Goal: Task Accomplishment & Management: Use online tool/utility

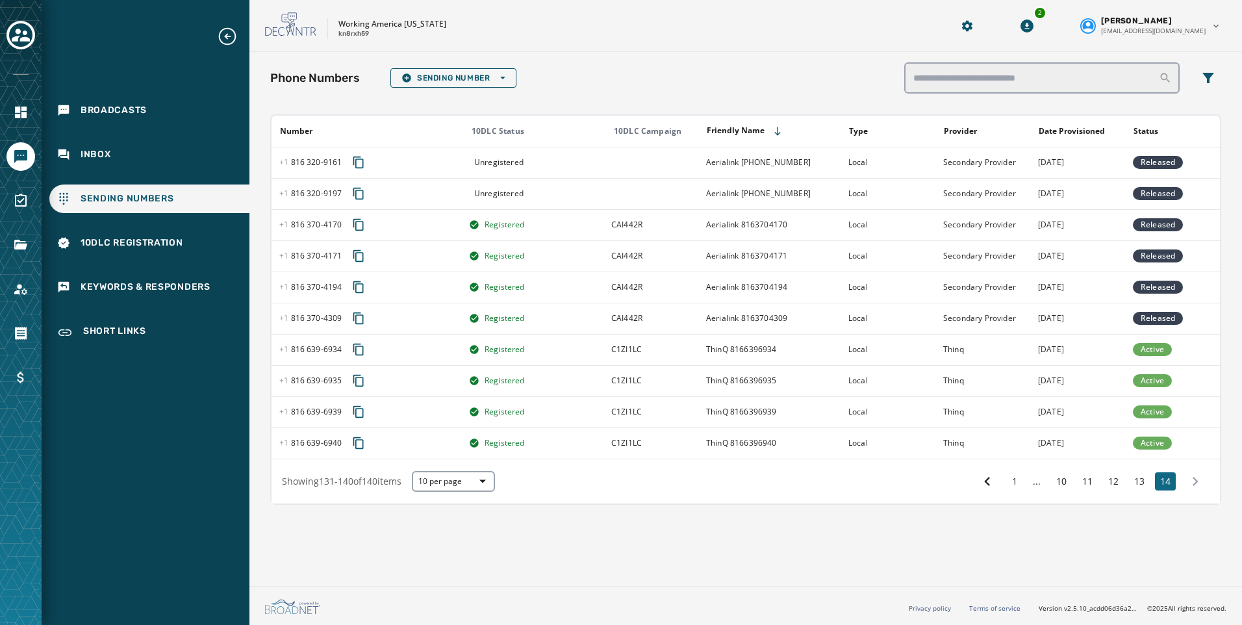
drag, startPoint x: 154, startPoint y: 6, endPoint x: 164, endPoint y: 1, distance: 11.6
click at [155, 6] on div "Broadcasts Inbox Sending Numbers 10DLC Registration Keywords & Responders Short…" at bounding box center [146, 312] width 208 height 625
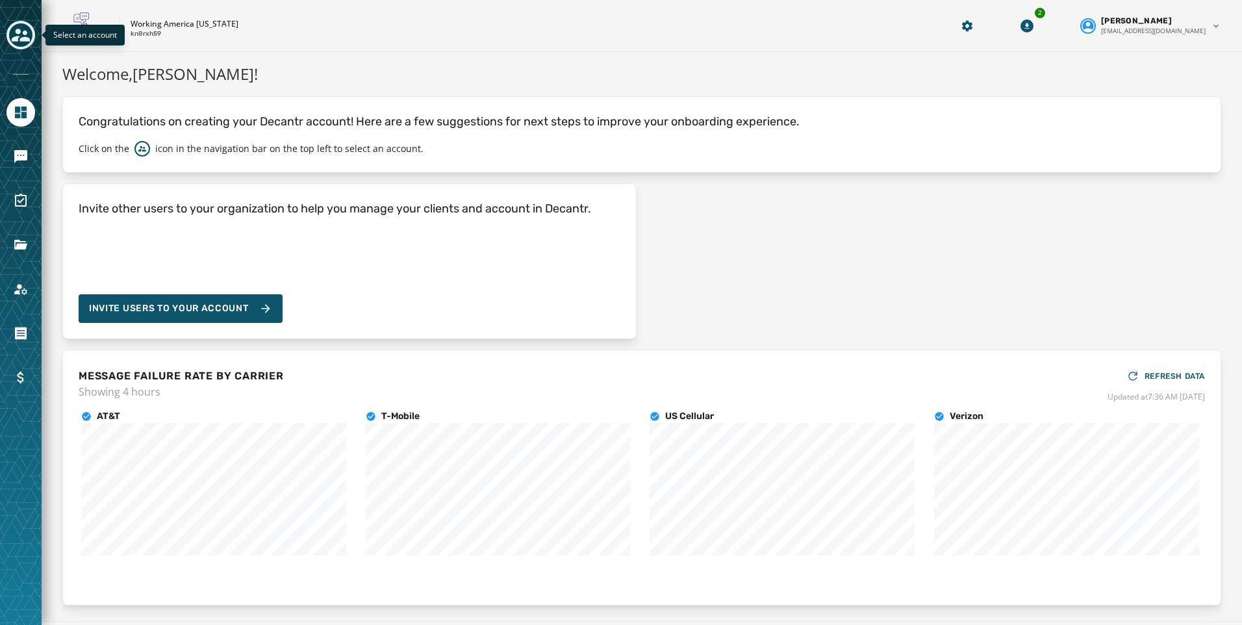
click at [20, 40] on icon "Toggle account select drawer" at bounding box center [21, 35] width 18 height 13
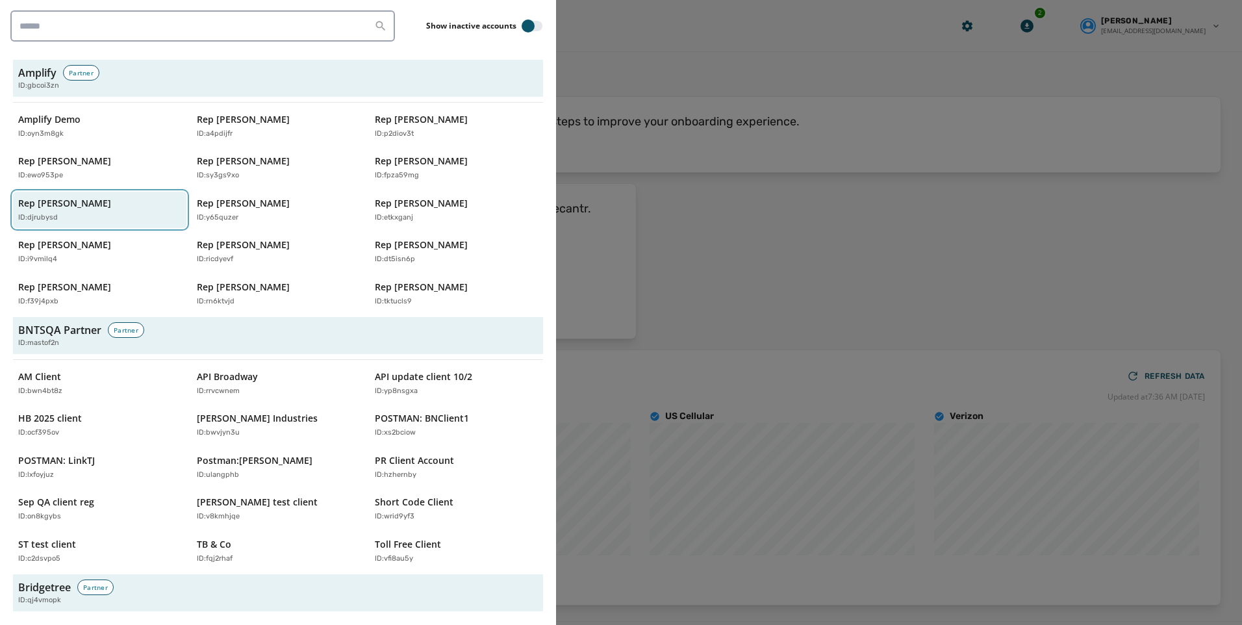
click at [81, 206] on p "Rep Jake Auchincloss" at bounding box center [64, 203] width 93 height 13
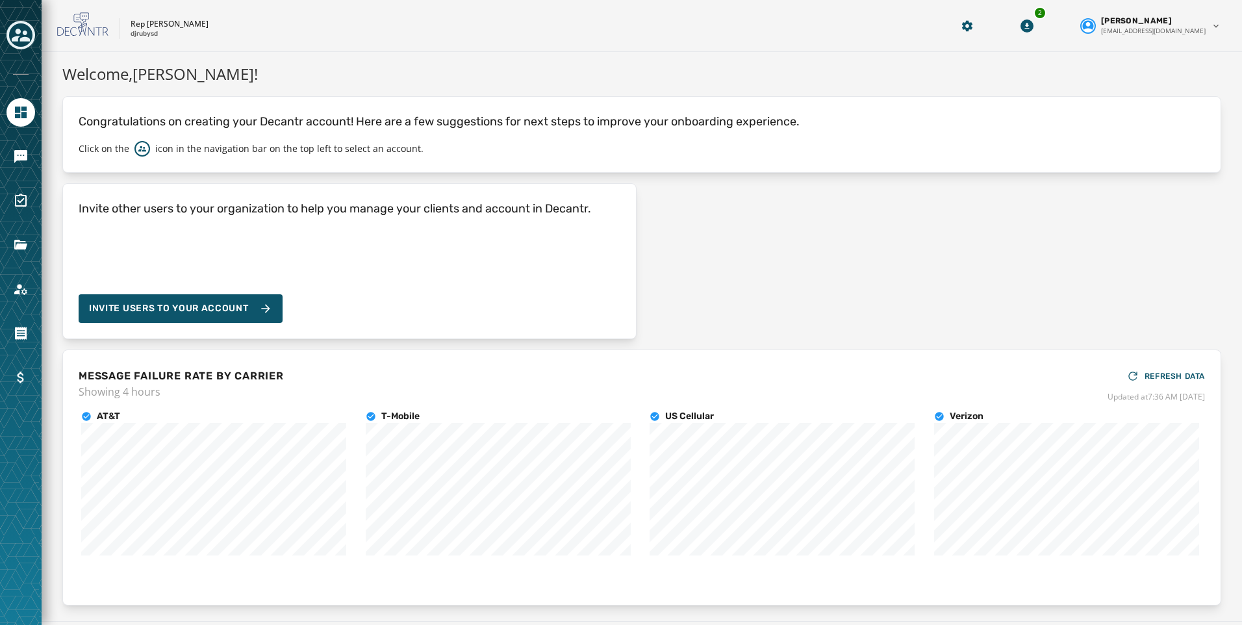
click at [38, 146] on div at bounding box center [21, 312] width 42 height 625
click at [28, 150] on icon "Navigate to Messaging" at bounding box center [21, 157] width 16 height 16
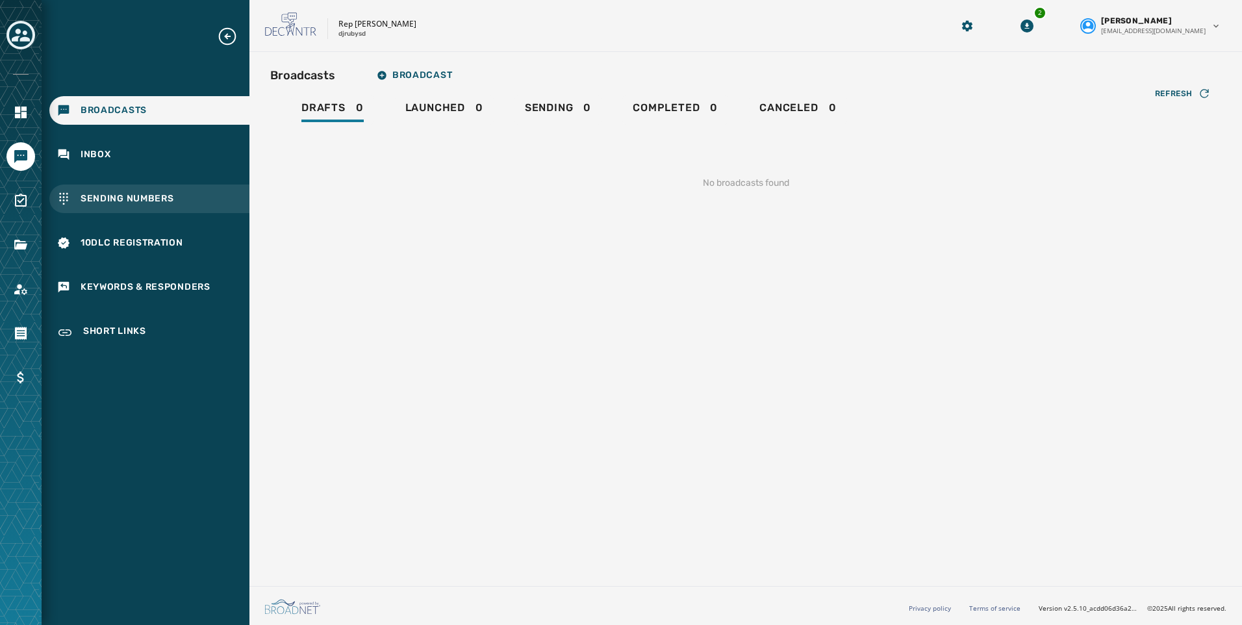
click at [142, 192] on span "Sending Numbers" at bounding box center [128, 198] width 94 height 13
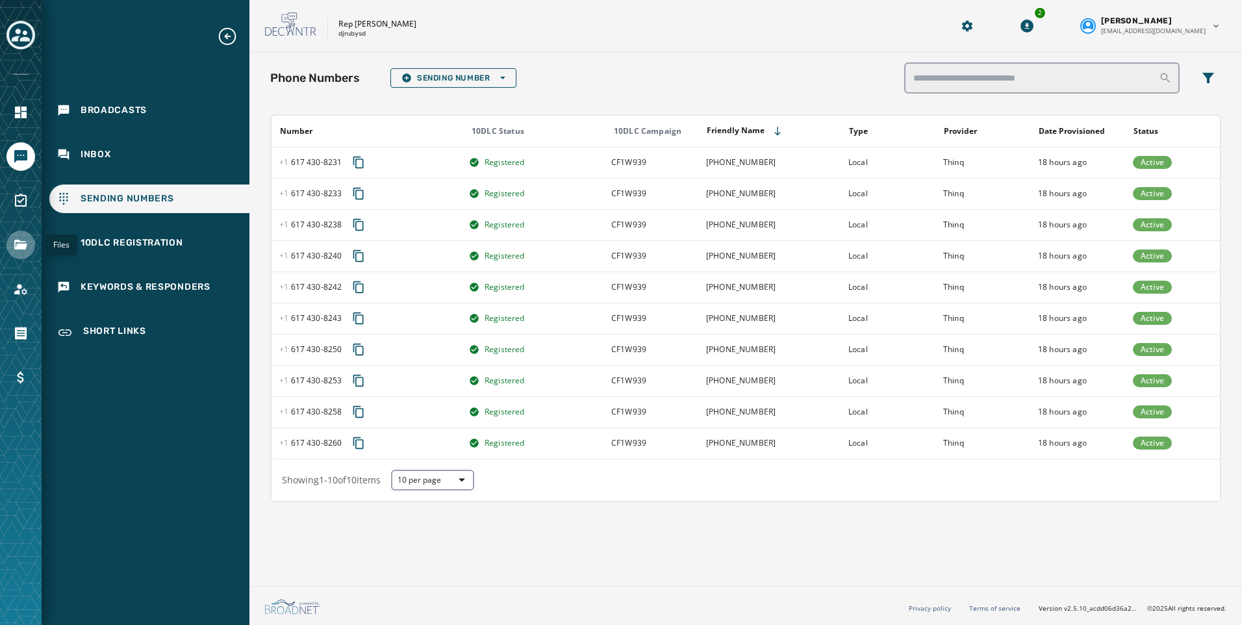
click at [30, 238] on link "Navigate to Files" at bounding box center [20, 245] width 29 height 29
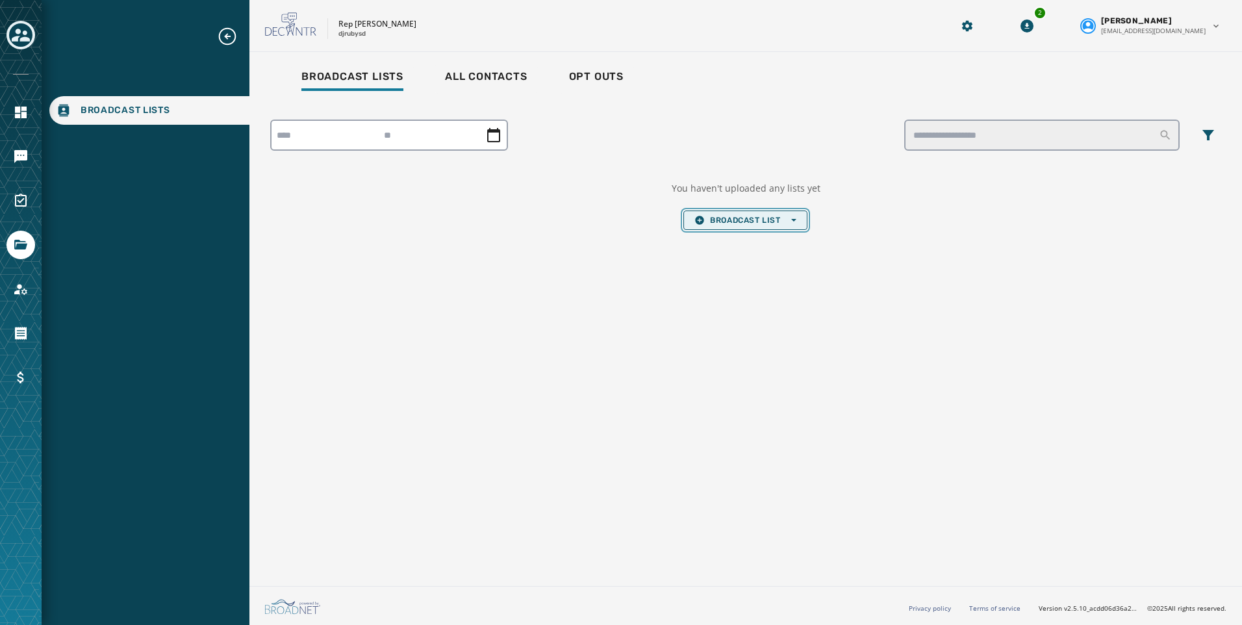
click at [736, 221] on span "Broadcast List Open options" at bounding box center [744, 220] width 101 height 10
click at [725, 241] on span "Upload List" at bounding box center [744, 239] width 101 height 10
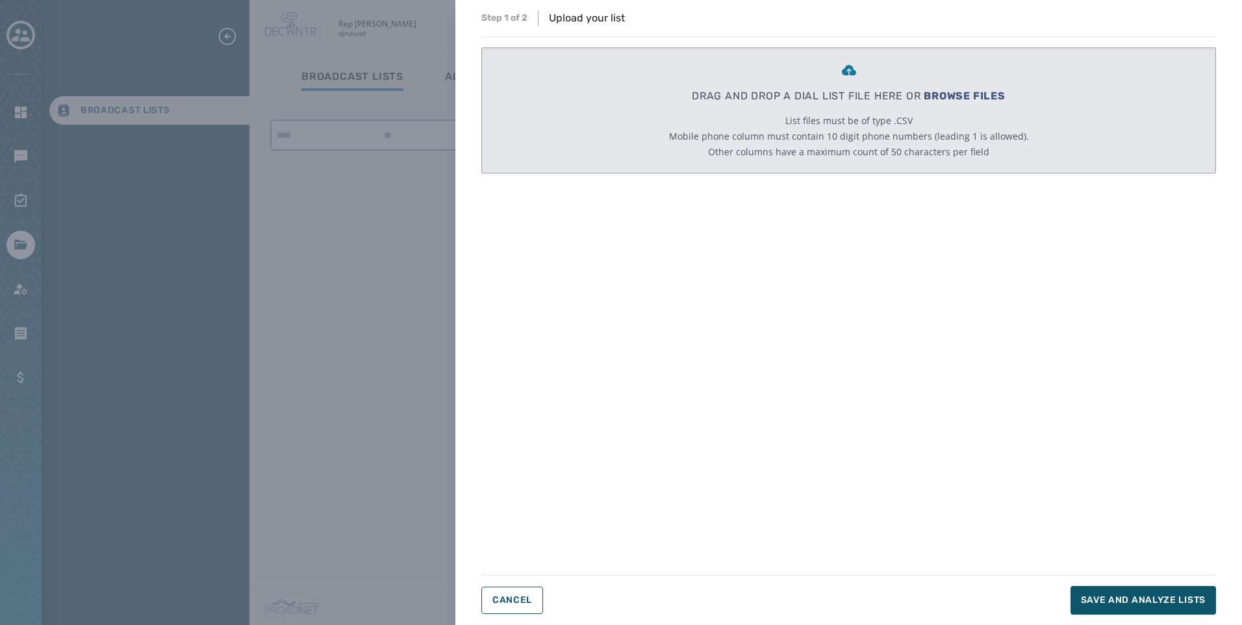
click at [974, 103] on p "DRAG AND DROP A DIAL LIST FILE HERE OR BROWSE FILES" at bounding box center [849, 96] width 314 height 16
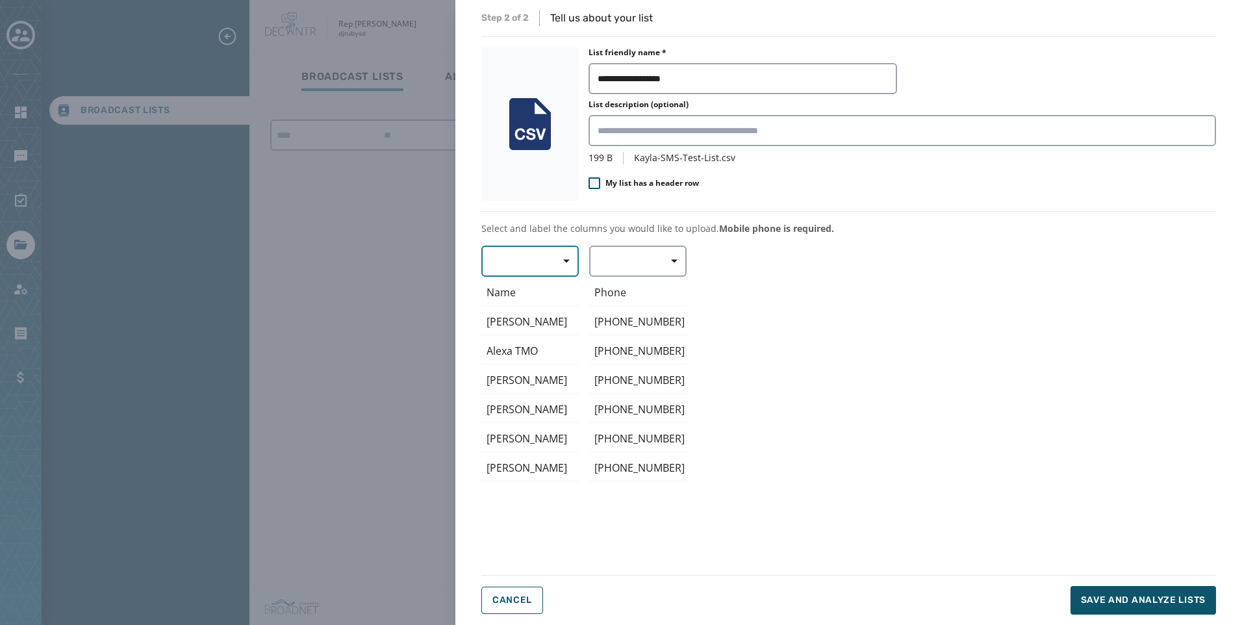
click at [483, 266] on button "button" at bounding box center [529, 260] width 97 height 31
click at [503, 293] on span "Mobile Phone" at bounding box center [527, 290] width 60 height 13
click at [627, 257] on button "button" at bounding box center [637, 260] width 97 height 31
click at [549, 269] on div "Mobile Phone Name Alexa Levandowski Alexa TMO Bridget Corea Jeff Christy Justin…" at bounding box center [848, 401] width 735 height 313
click at [544, 264] on span "Mobile Phone" at bounding box center [529, 261] width 79 height 13
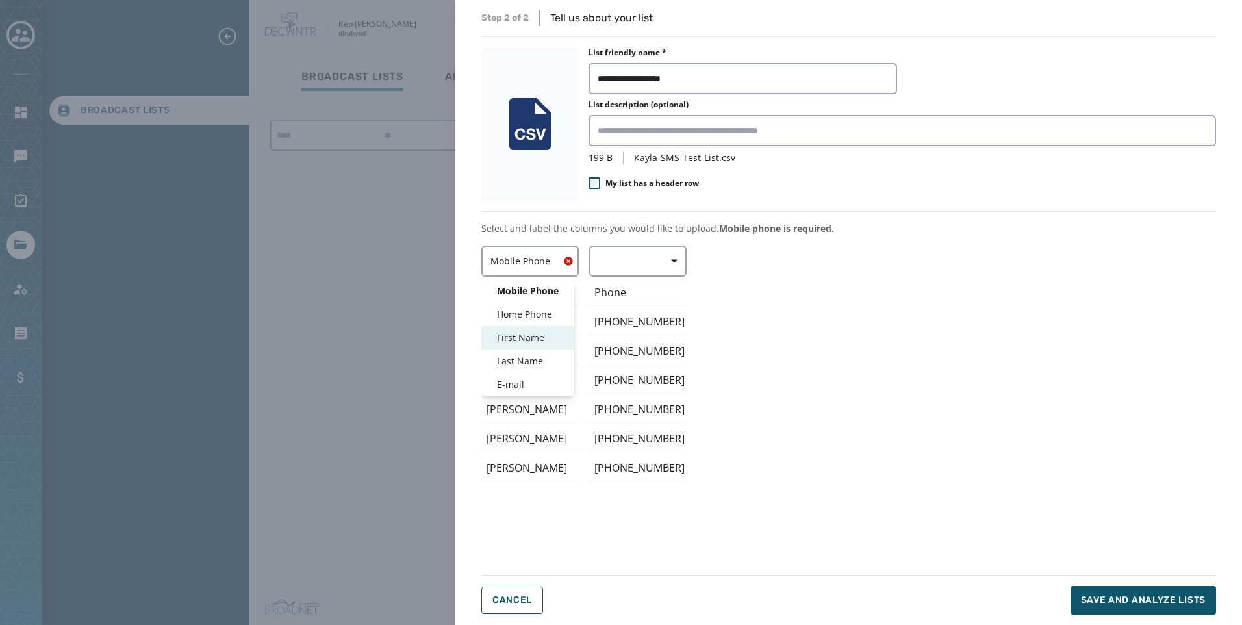
click at [531, 335] on span "First Name" at bounding box center [528, 337] width 62 height 13
click at [620, 263] on button "button" at bounding box center [637, 260] width 97 height 31
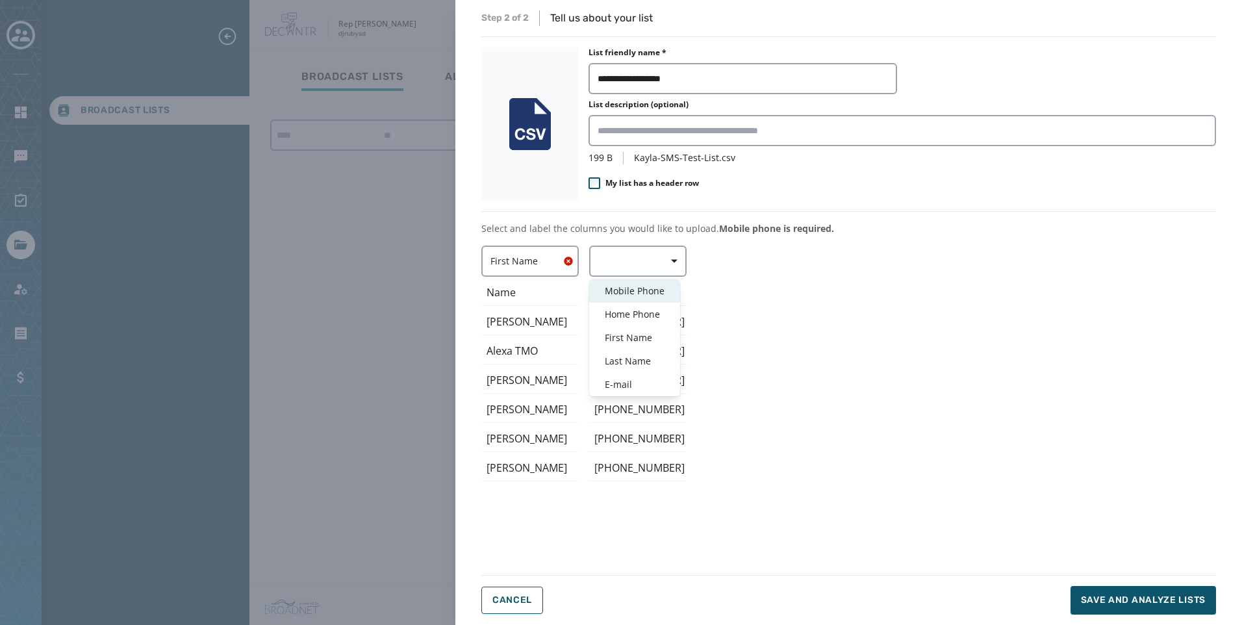
click at [623, 298] on div "Mobile Phone" at bounding box center [634, 290] width 91 height 23
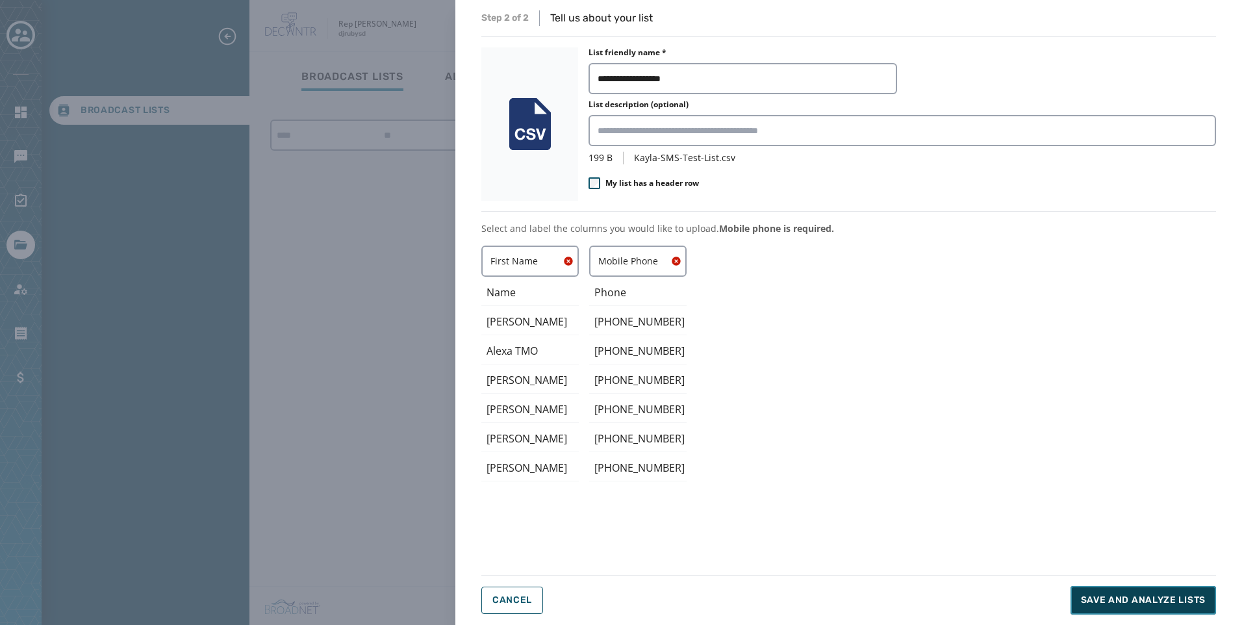
click at [1181, 599] on span "Save and analyze lists" at bounding box center [1143, 600] width 125 height 13
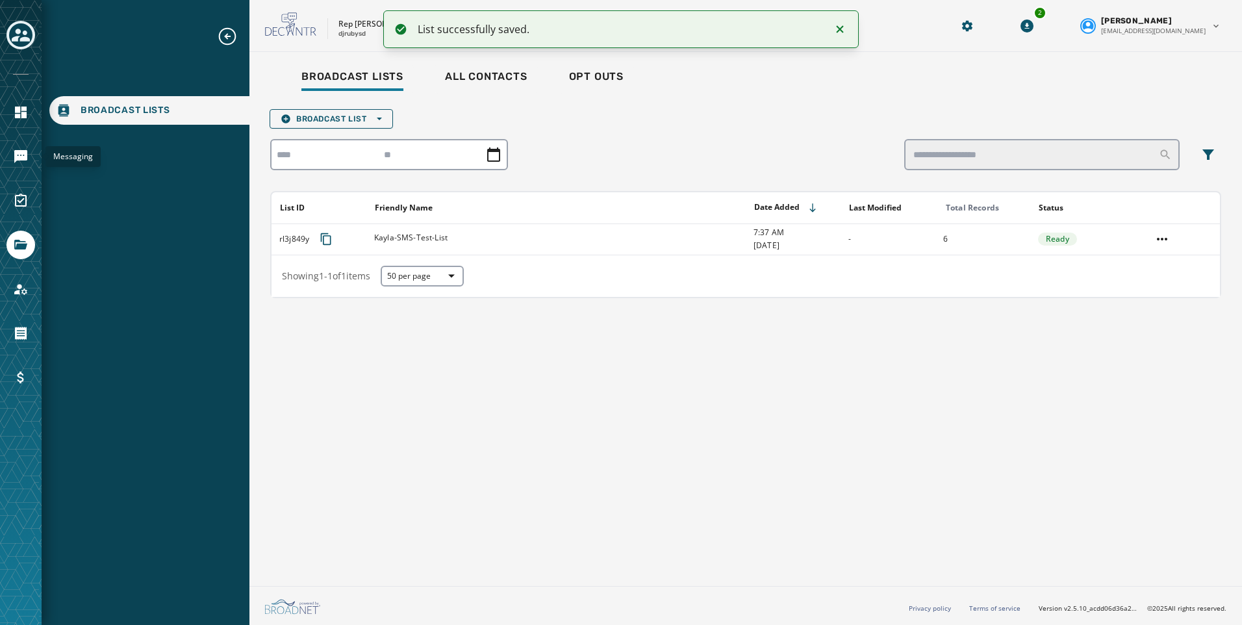
drag, startPoint x: 14, startPoint y: 152, endPoint x: 50, endPoint y: 152, distance: 35.7
click at [14, 152] on icon "Navigate to Messaging" at bounding box center [20, 156] width 13 height 13
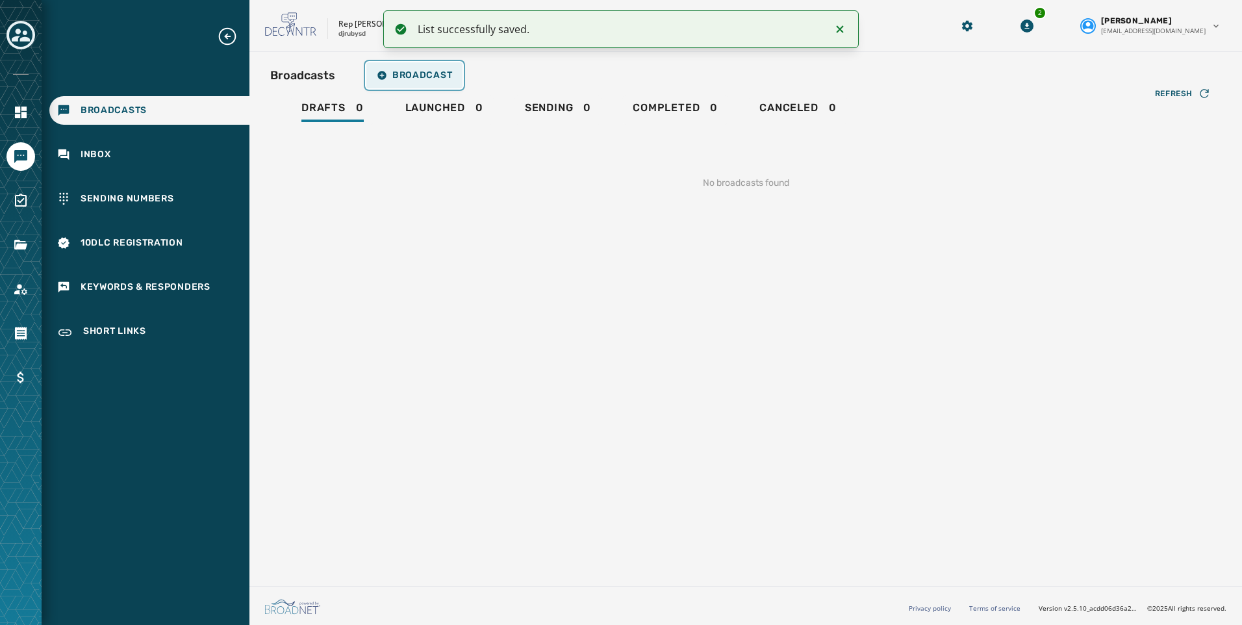
click at [396, 69] on button "Broadcast" at bounding box center [414, 75] width 96 height 26
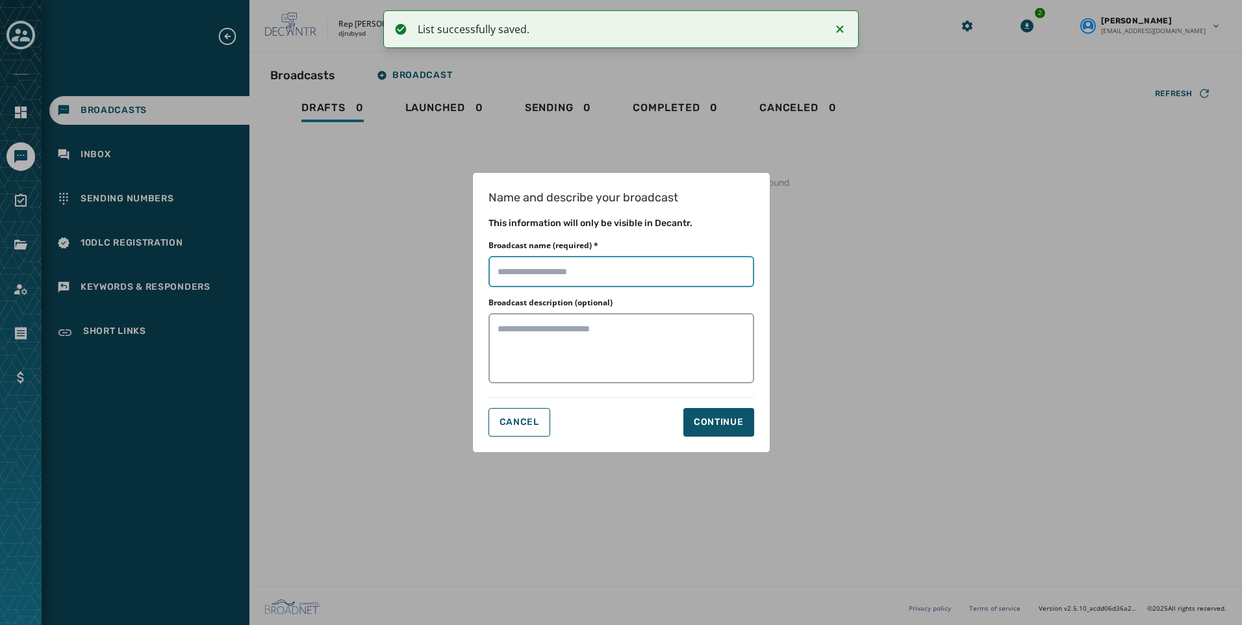
click at [620, 264] on input "Broadcast name (required) *" at bounding box center [621, 271] width 266 height 31
type input "**********"
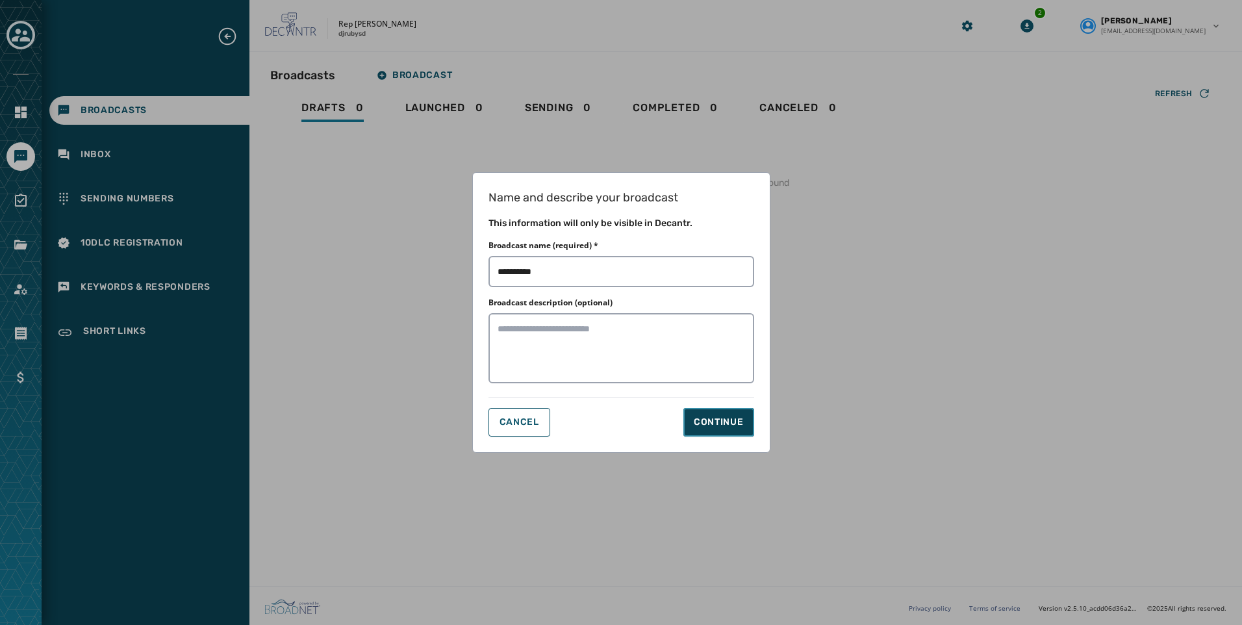
click at [718, 418] on div "Continue" at bounding box center [719, 422] width 50 height 13
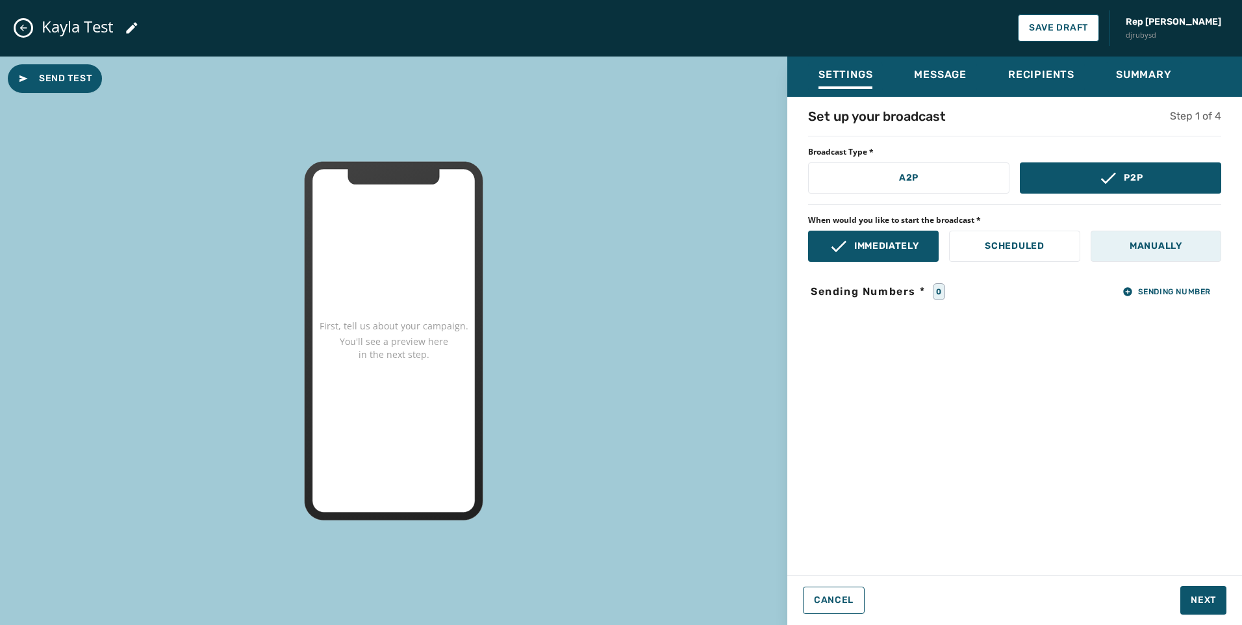
click at [1161, 244] on p "Manually" at bounding box center [1155, 246] width 53 height 13
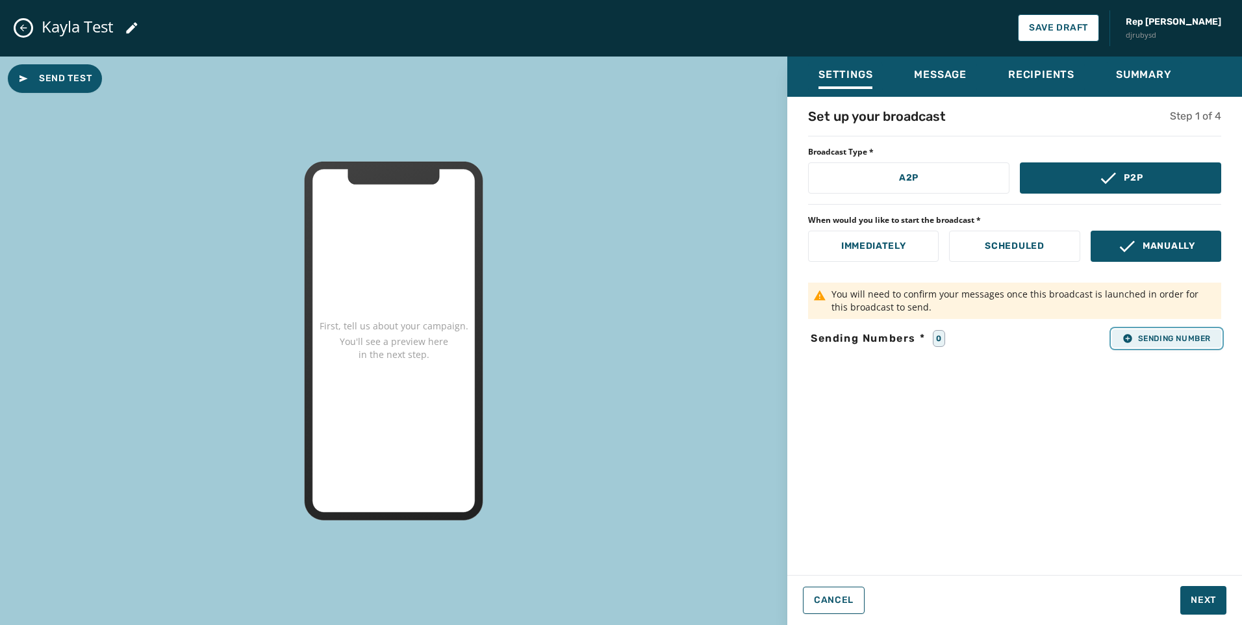
click at [1152, 333] on span "Sending Number" at bounding box center [1166, 338] width 88 height 10
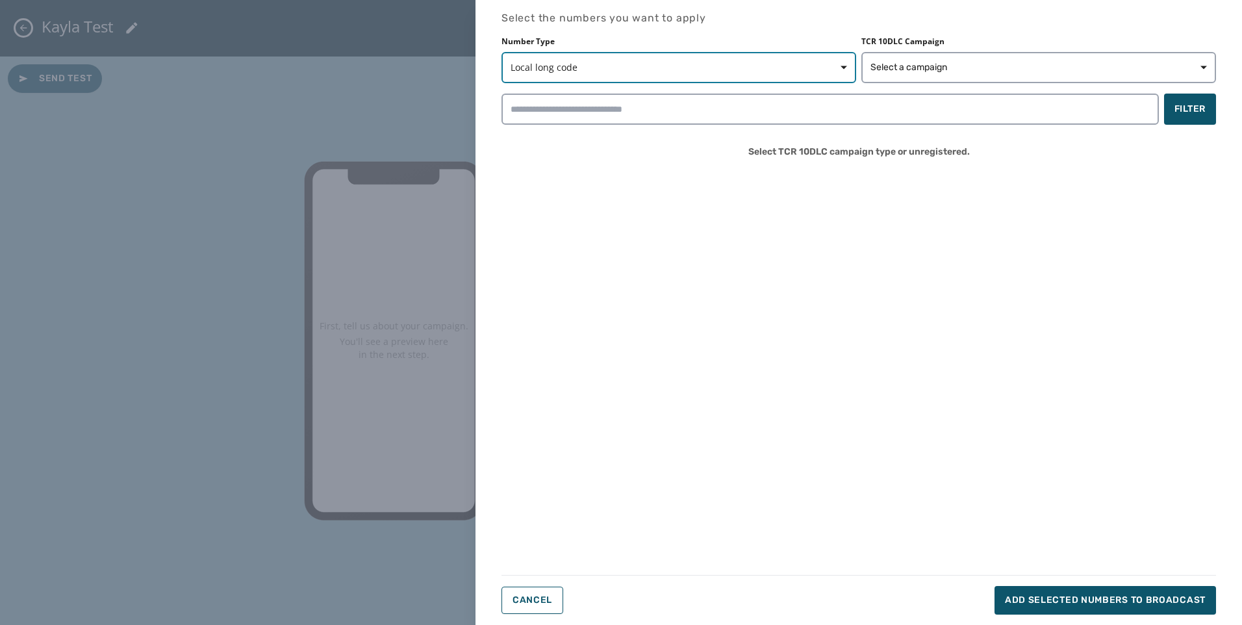
click at [689, 75] on button "Local long code" at bounding box center [678, 67] width 355 height 31
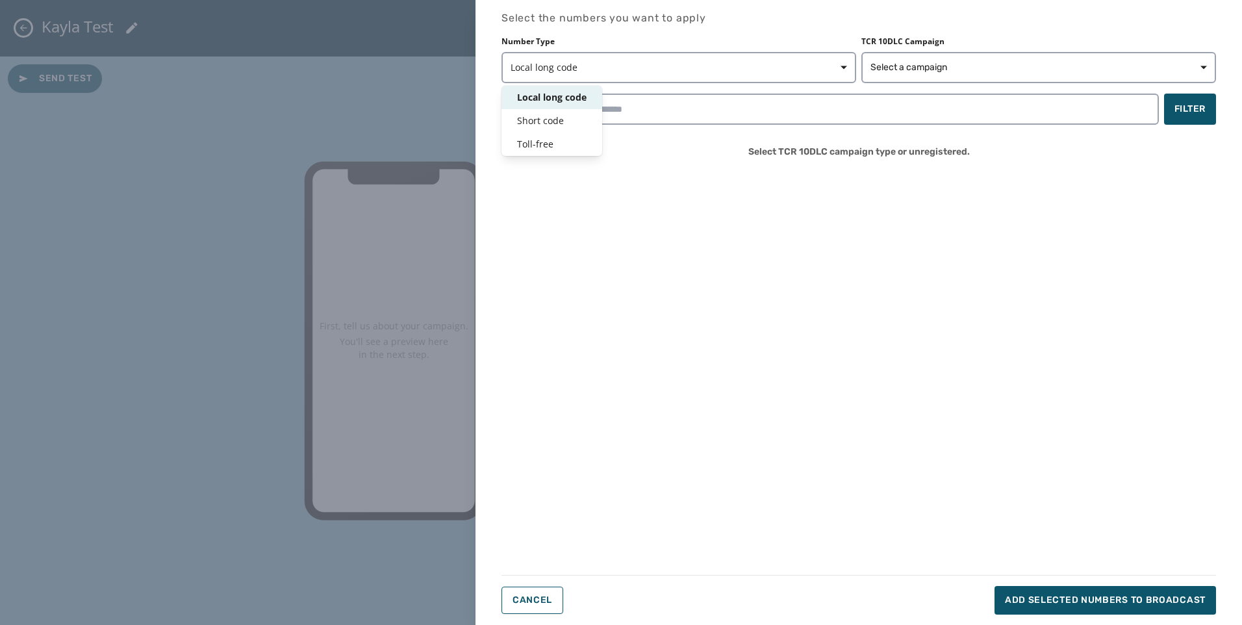
click at [909, 60] on div "Number Type Local long code Local long code Short code Toll-free TCR 10DLC Camp…" at bounding box center [858, 59] width 714 height 47
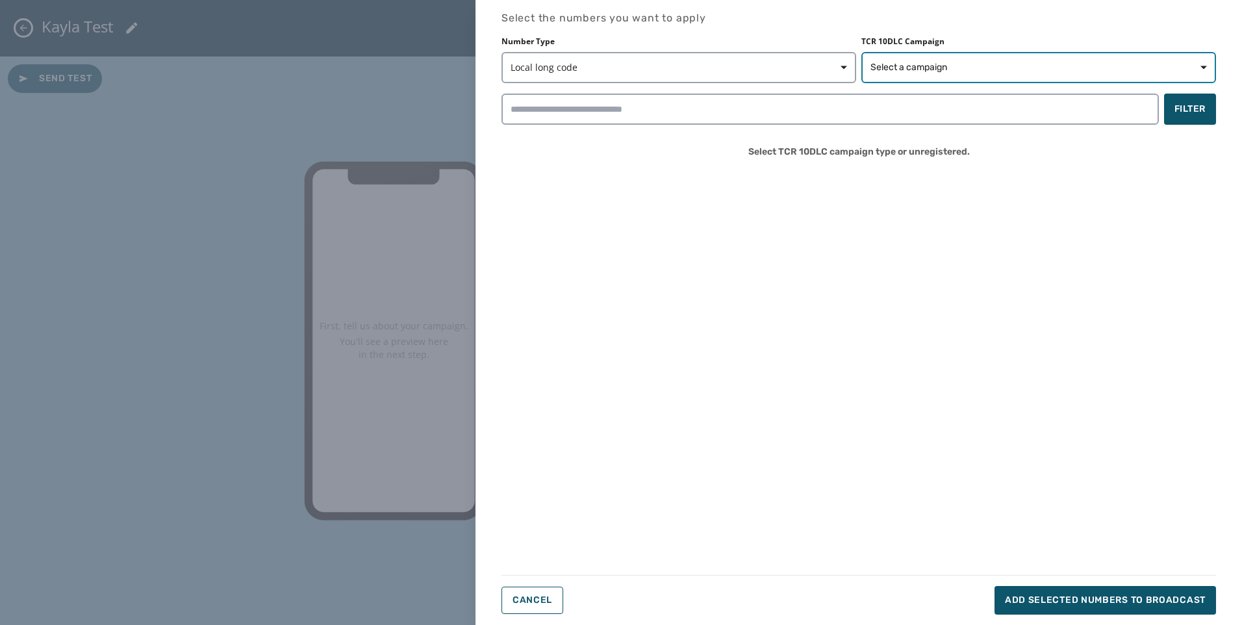
click at [910, 64] on span "Select a campaign" at bounding box center [908, 67] width 77 height 13
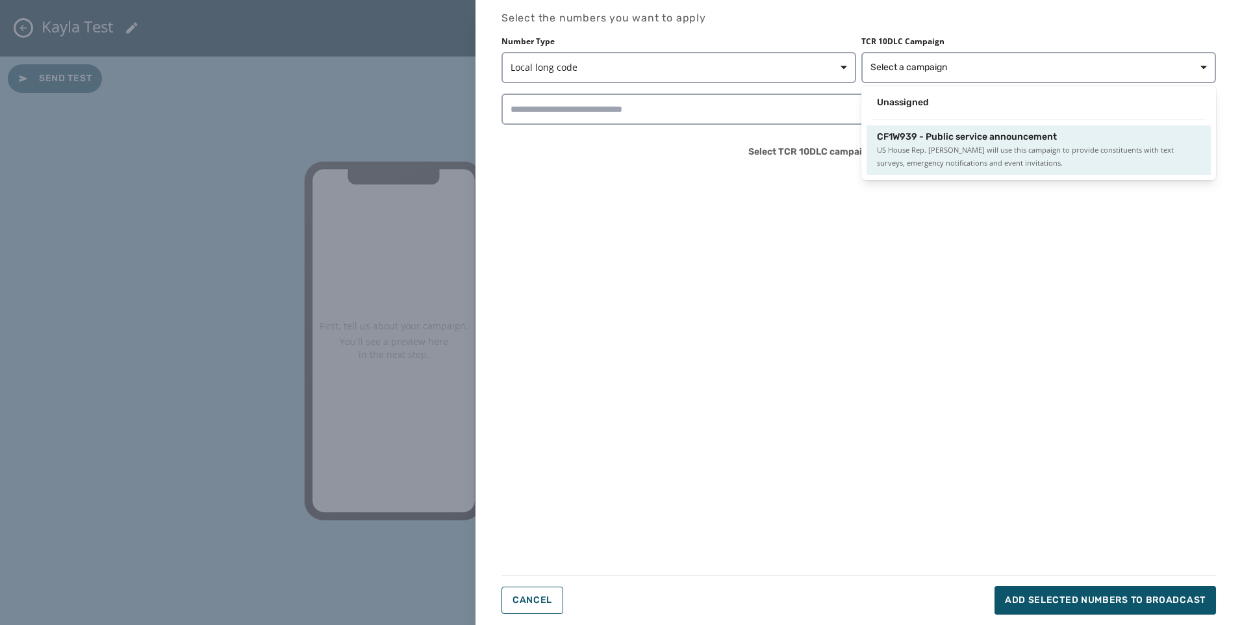
click at [916, 144] on span "US House Rep. Jake Auchincloss will use this campaign to provide constituents w…" at bounding box center [1038, 157] width 323 height 26
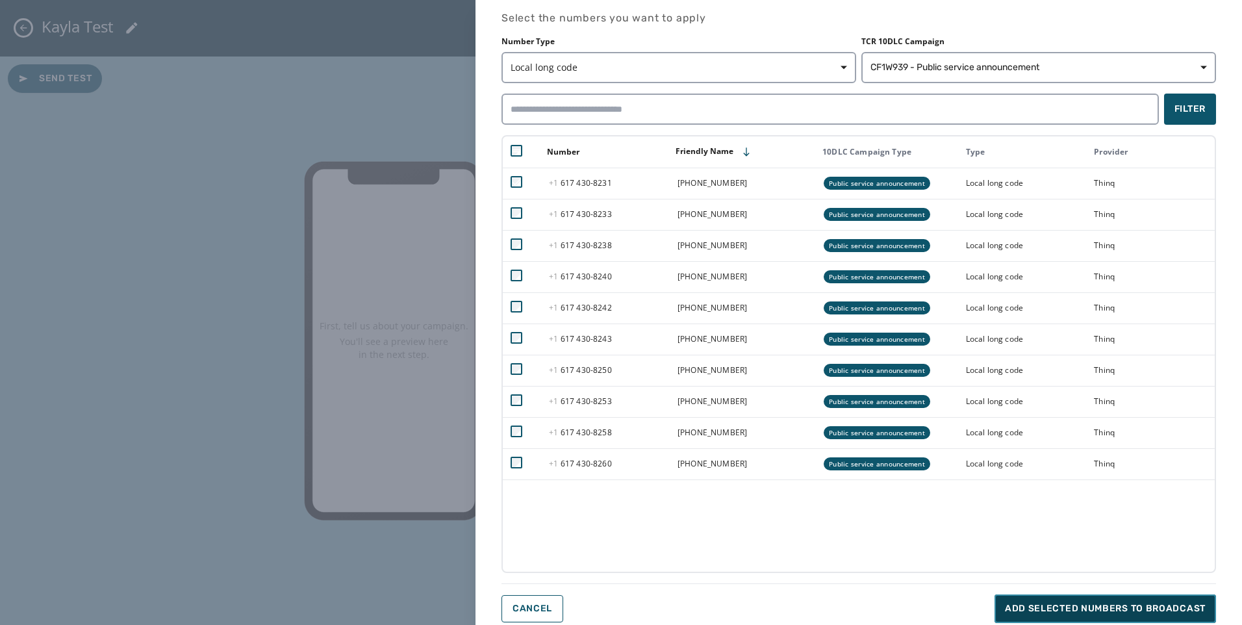
click at [1118, 611] on span "Add selected numbers to broadcast" at bounding box center [1105, 608] width 201 height 13
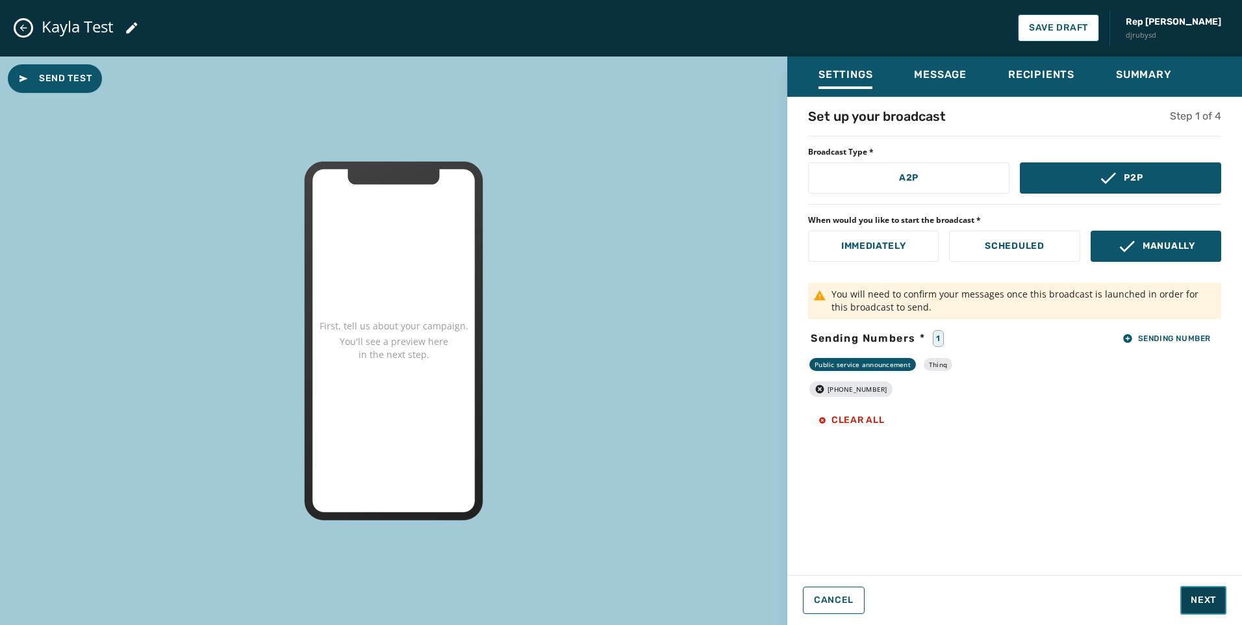
click at [1211, 600] on span "Next" at bounding box center [1202, 600] width 25 height 13
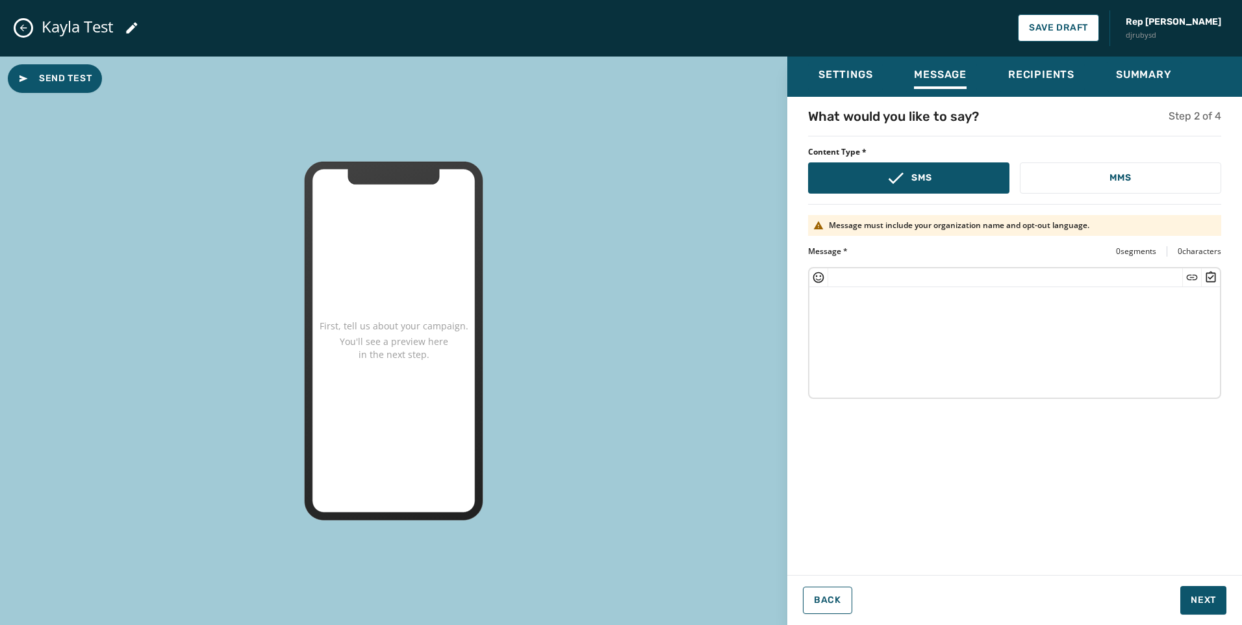
click at [937, 284] on div at bounding box center [1014, 277] width 410 height 19
click at [948, 306] on textarea at bounding box center [1014, 340] width 410 height 107
paste textarea "**********"
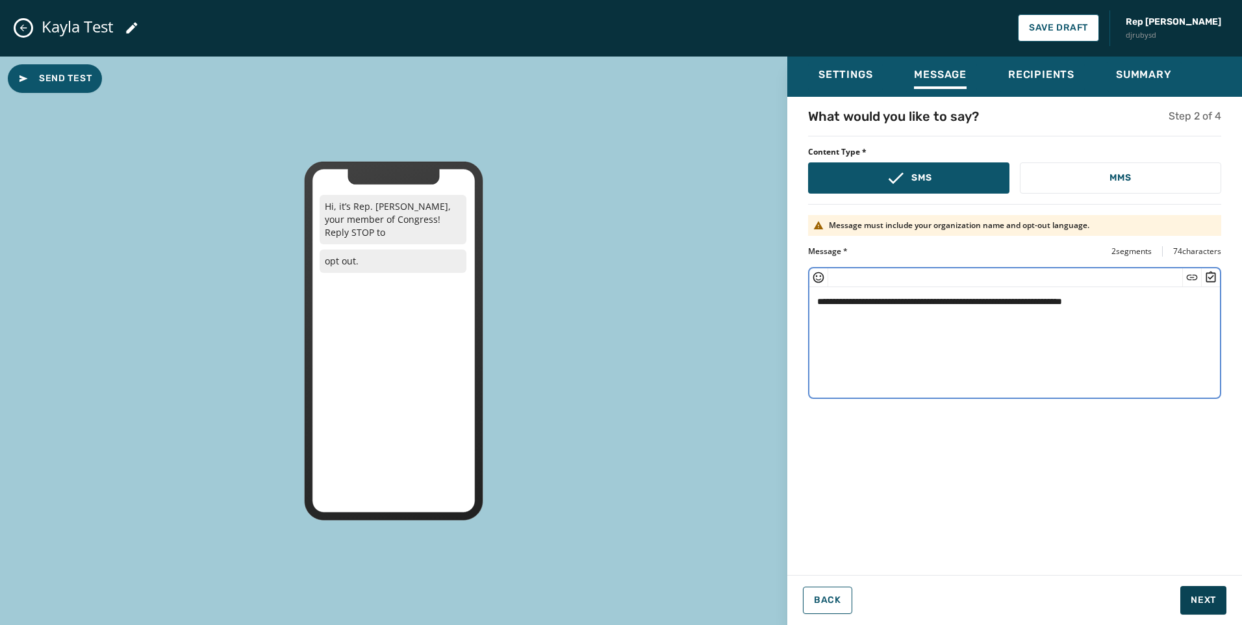
type textarea "**********"
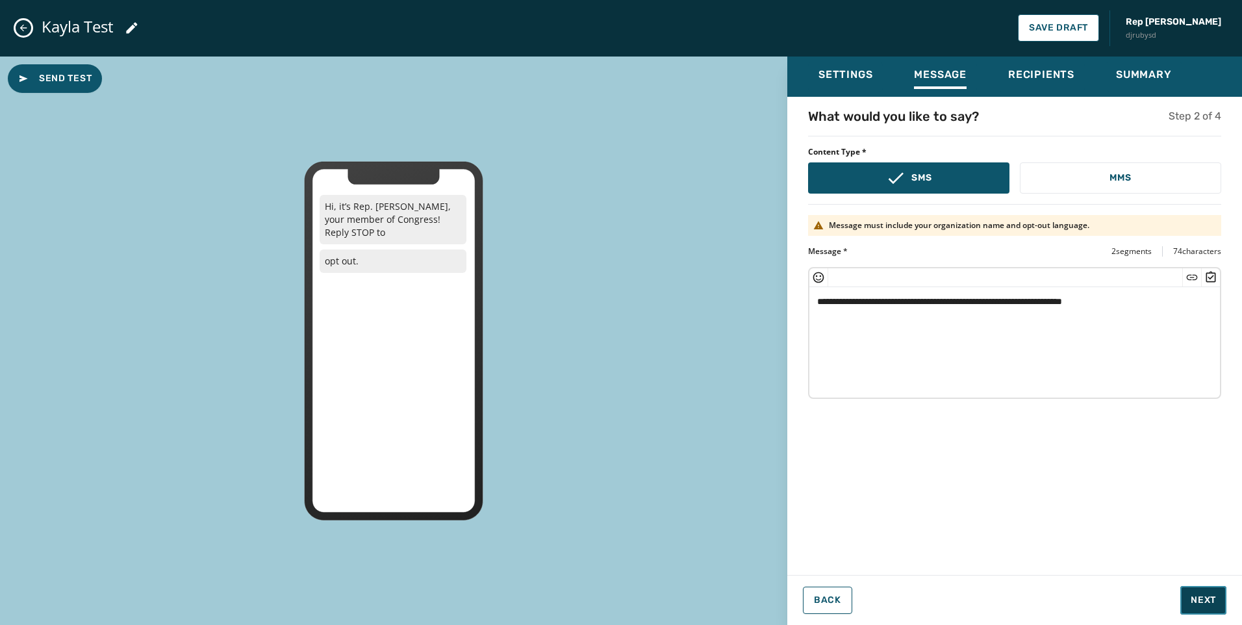
click at [1202, 592] on button "Next" at bounding box center [1203, 600] width 46 height 29
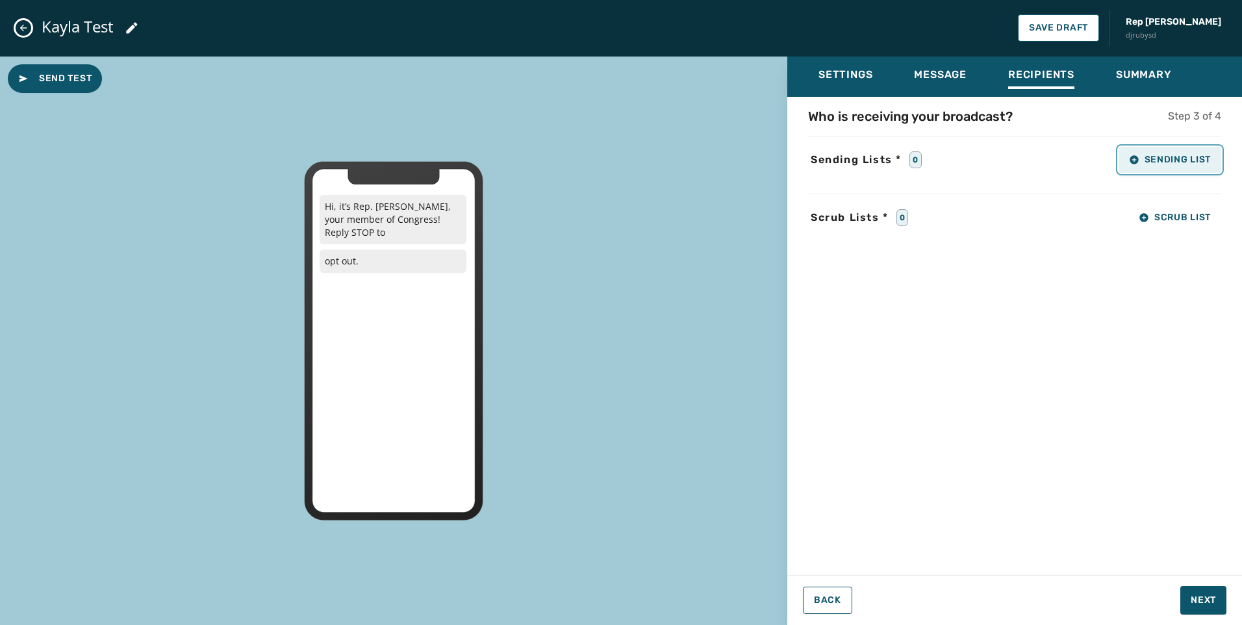
click at [1173, 165] on button "Sending List" at bounding box center [1169, 160] width 103 height 26
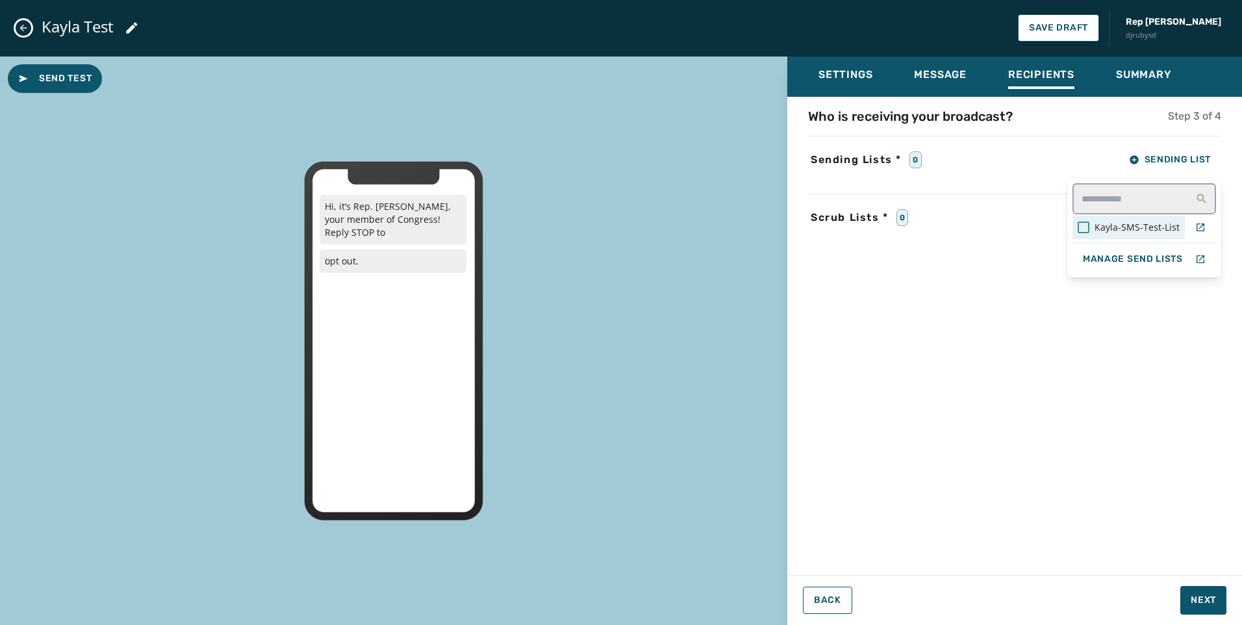
click at [1083, 227] on div at bounding box center [1083, 227] width 12 height 12
click at [1206, 609] on div "Settings Message Recipients Summary Who is receiving your broadcast? Step 3 of …" at bounding box center [1014, 336] width 455 height 559
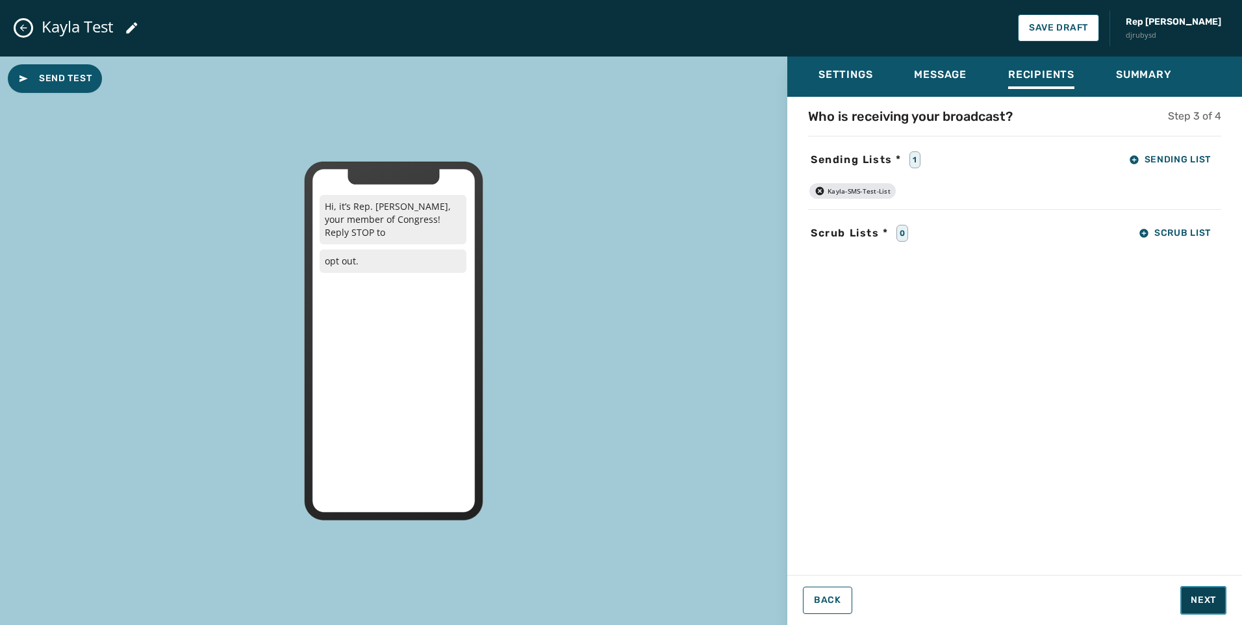
click at [1211, 598] on span "Next" at bounding box center [1202, 600] width 25 height 13
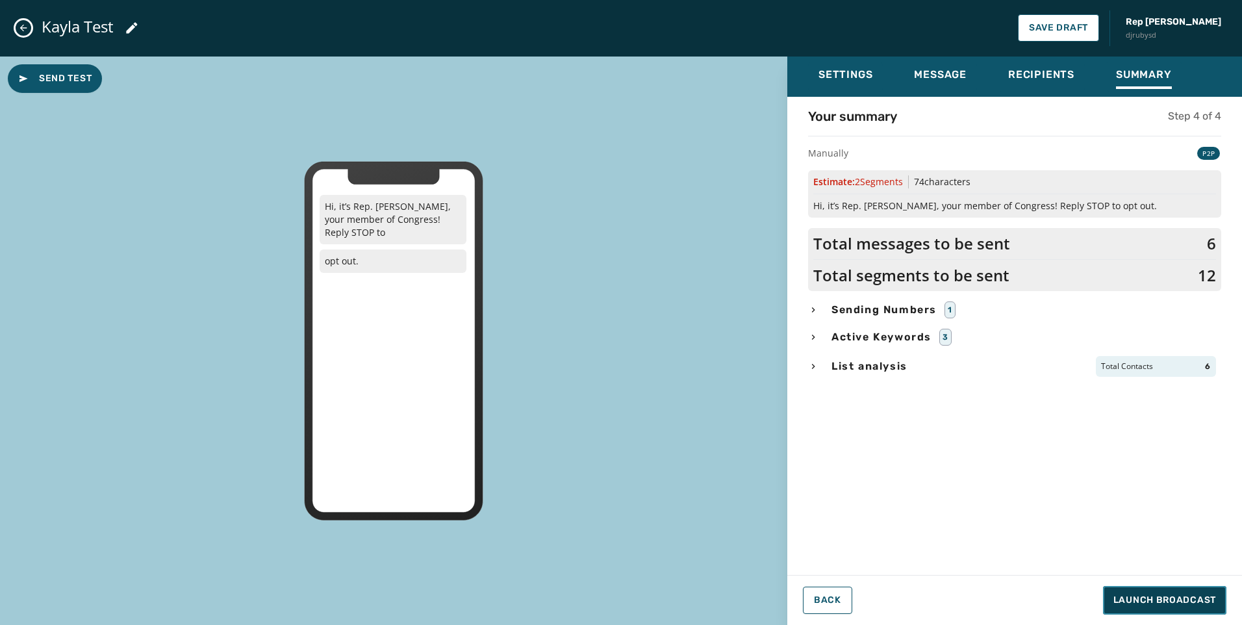
click at [1198, 596] on span "Launch Broadcast" at bounding box center [1164, 600] width 103 height 13
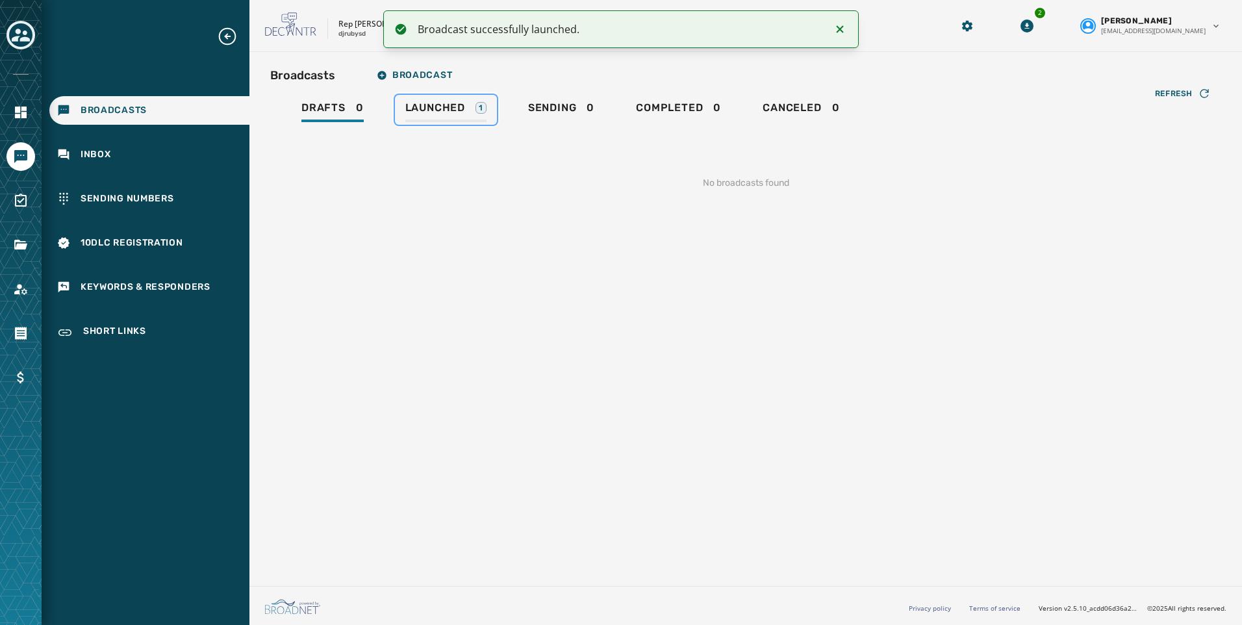
click at [444, 110] on span "Launched" at bounding box center [435, 107] width 60 height 13
click at [547, 107] on span "Sending" at bounding box center [549, 107] width 49 height 13
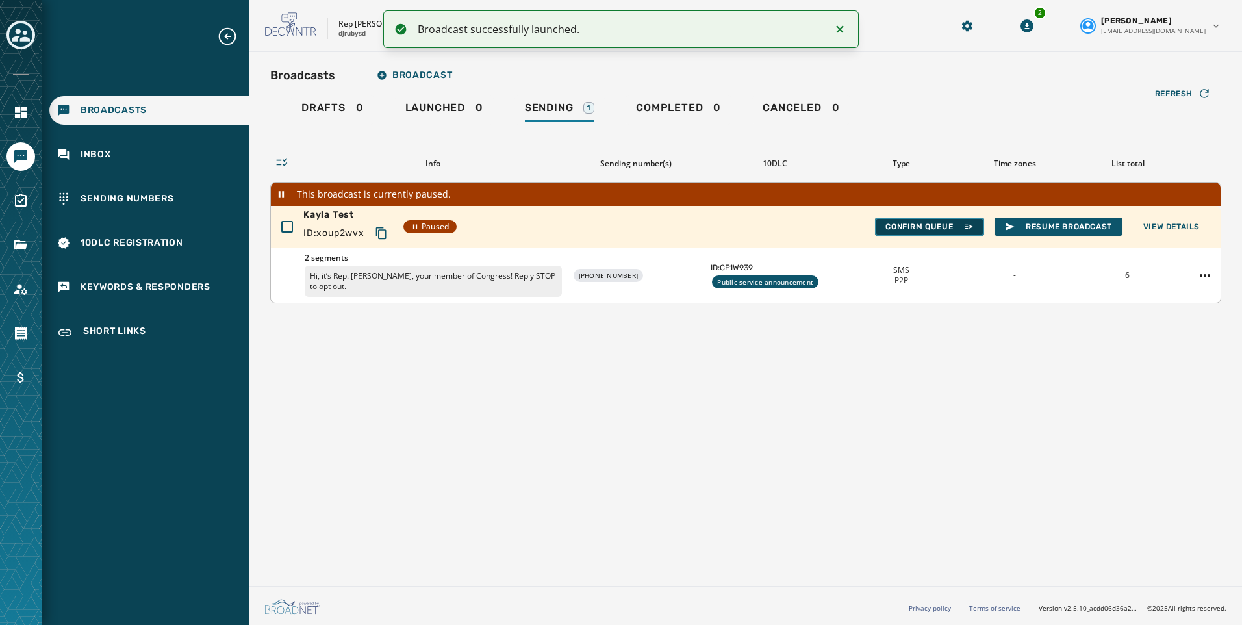
click at [936, 231] on span "Confirm Queue" at bounding box center [929, 226] width 88 height 10
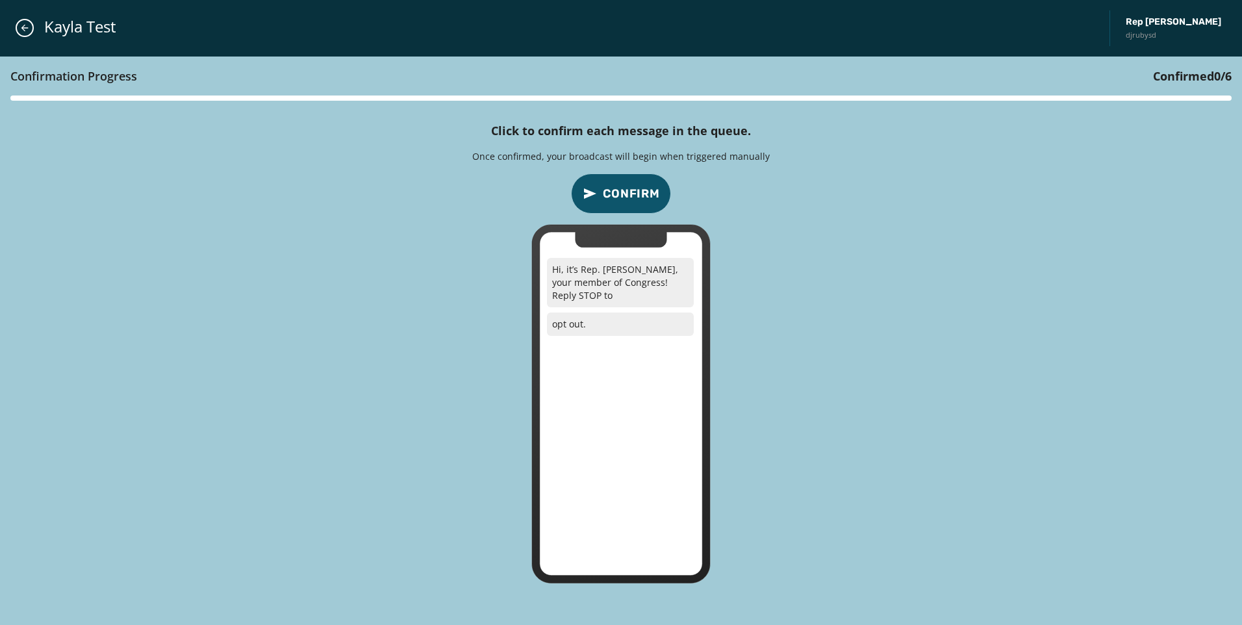
click at [625, 201] on span "Confirm" at bounding box center [631, 193] width 57 height 18
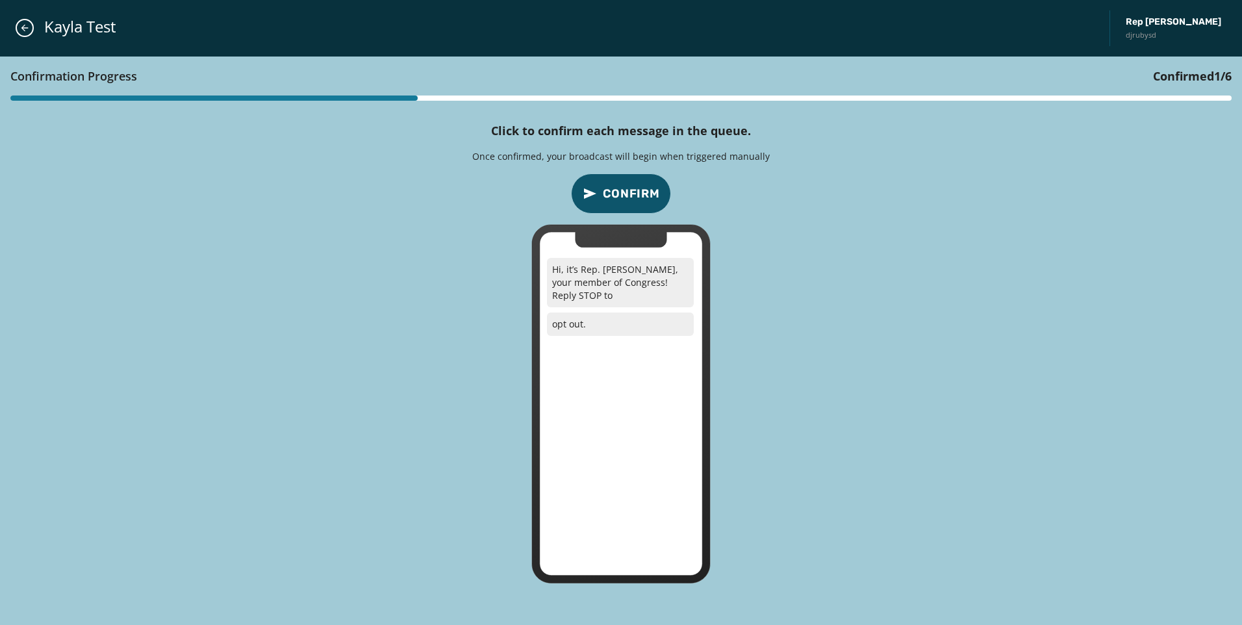
click at [625, 201] on span "Confirm" at bounding box center [631, 193] width 57 height 18
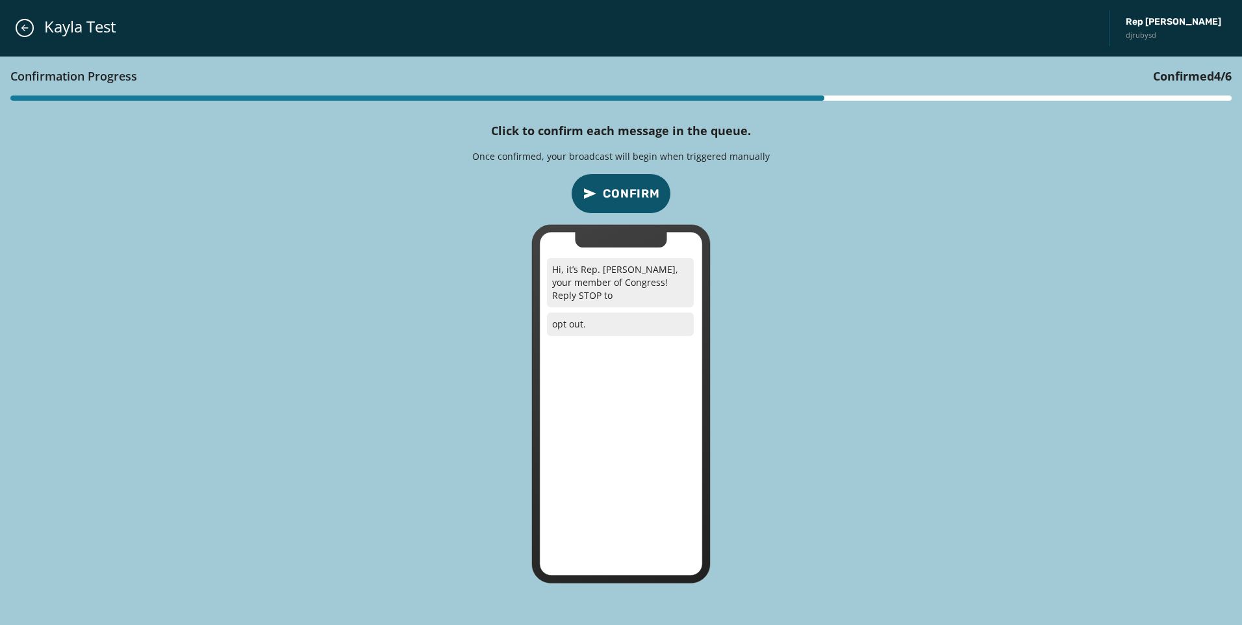
click at [625, 201] on span "Confirm" at bounding box center [631, 193] width 57 height 18
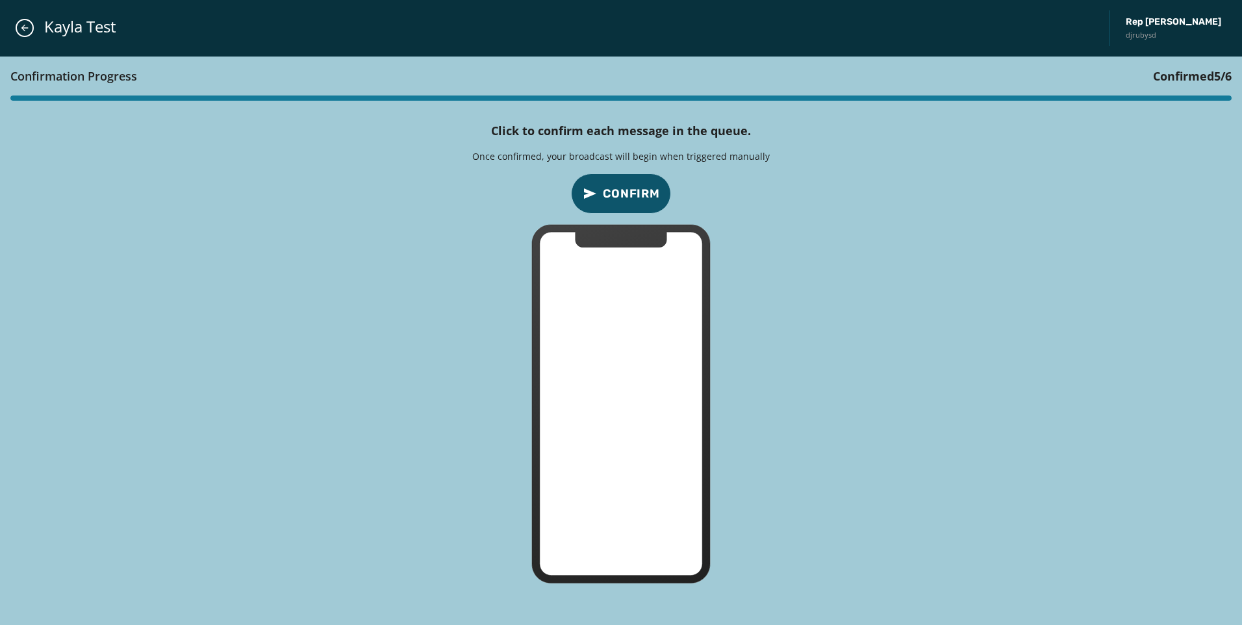
click at [625, 201] on span "Confirm" at bounding box center [631, 193] width 57 height 18
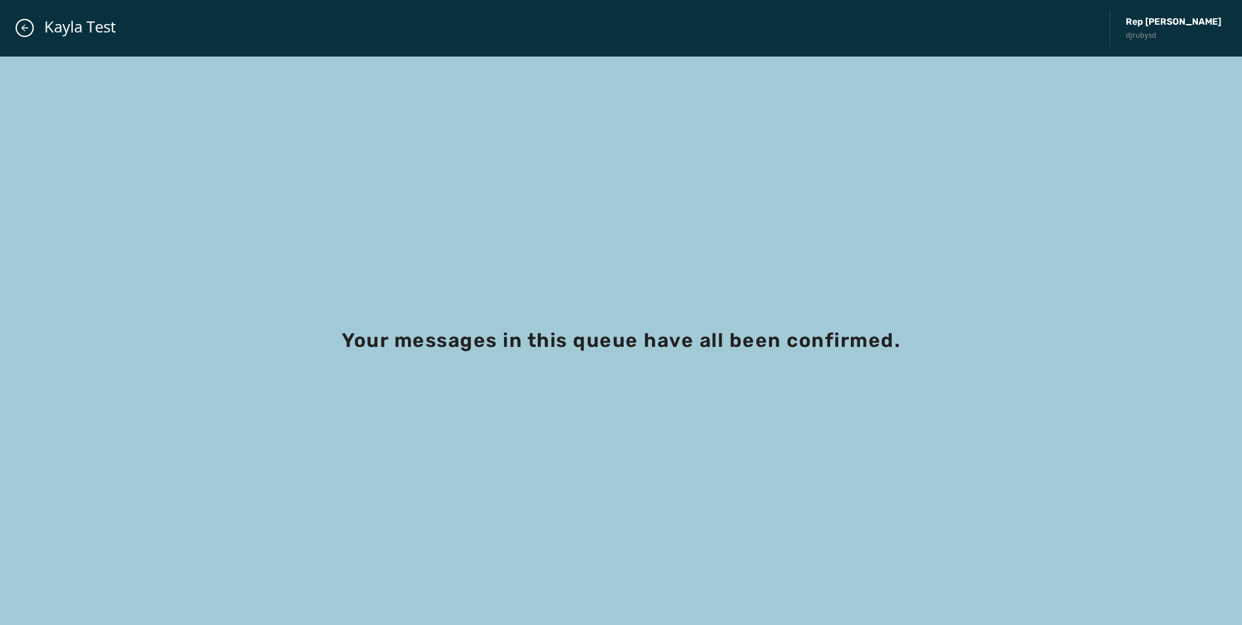
click at [31, 19] on div "Kayla Test Rep Jake Auchincloss djrubysd" at bounding box center [621, 28] width 1242 height 57
click at [32, 24] on button "Close admin drawer" at bounding box center [25, 28] width 18 height 18
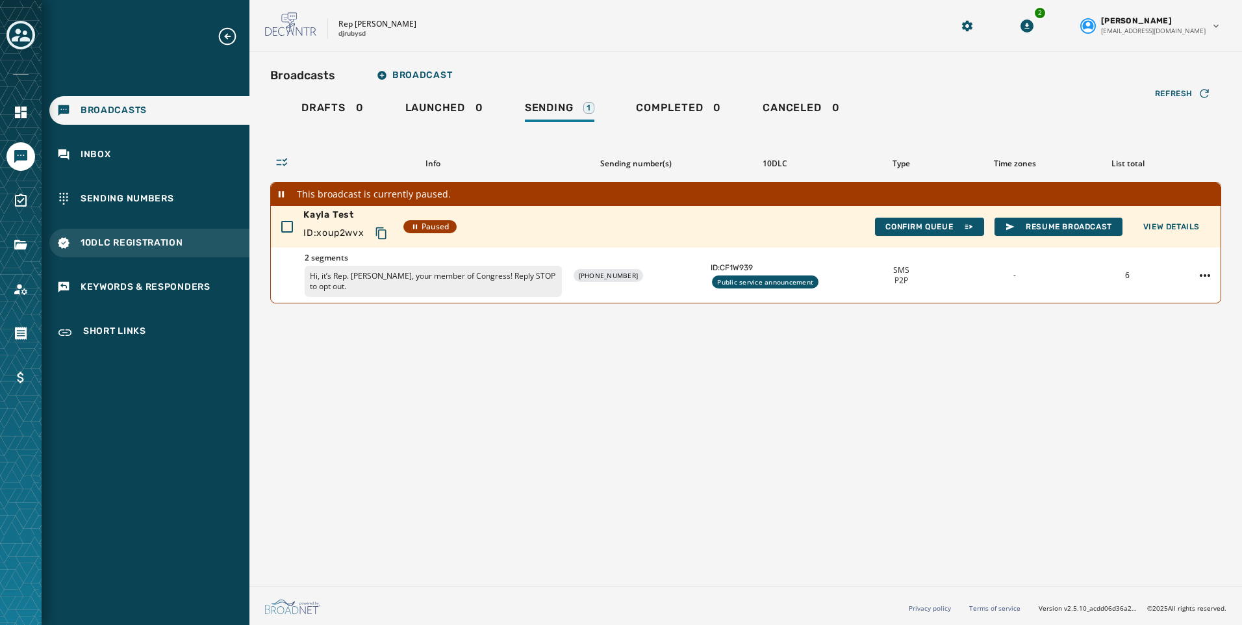
click at [120, 239] on span "10DLC Registration" at bounding box center [132, 242] width 103 height 13
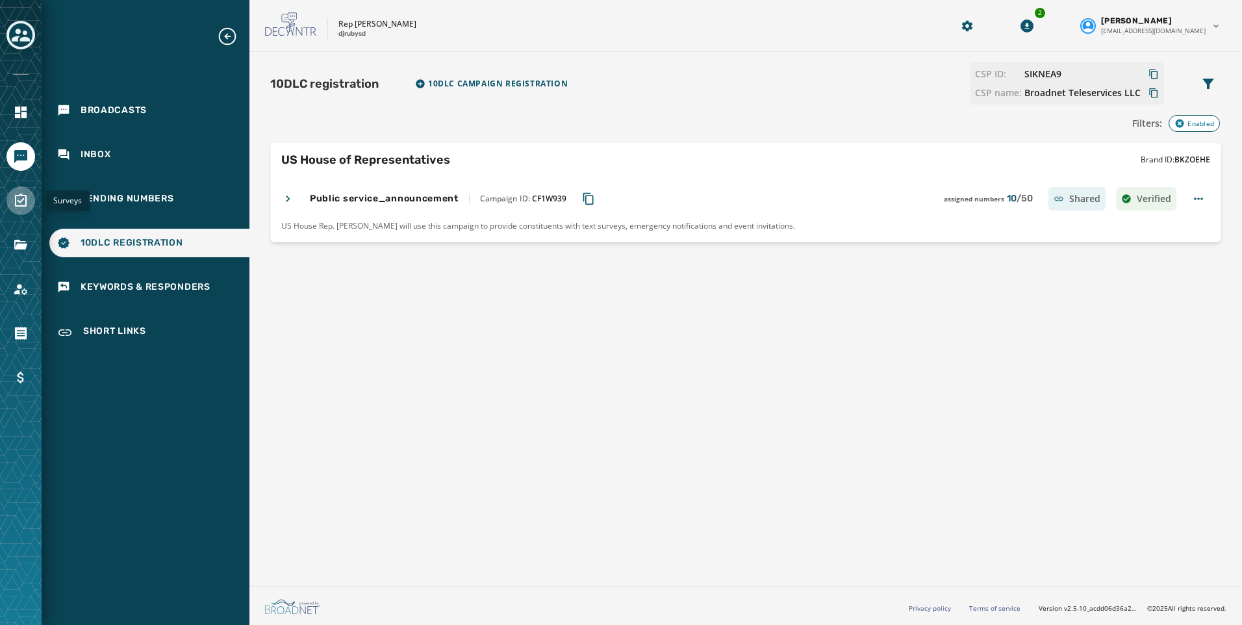
click at [15, 200] on icon "Navigate to Surveys" at bounding box center [21, 200] width 12 height 13
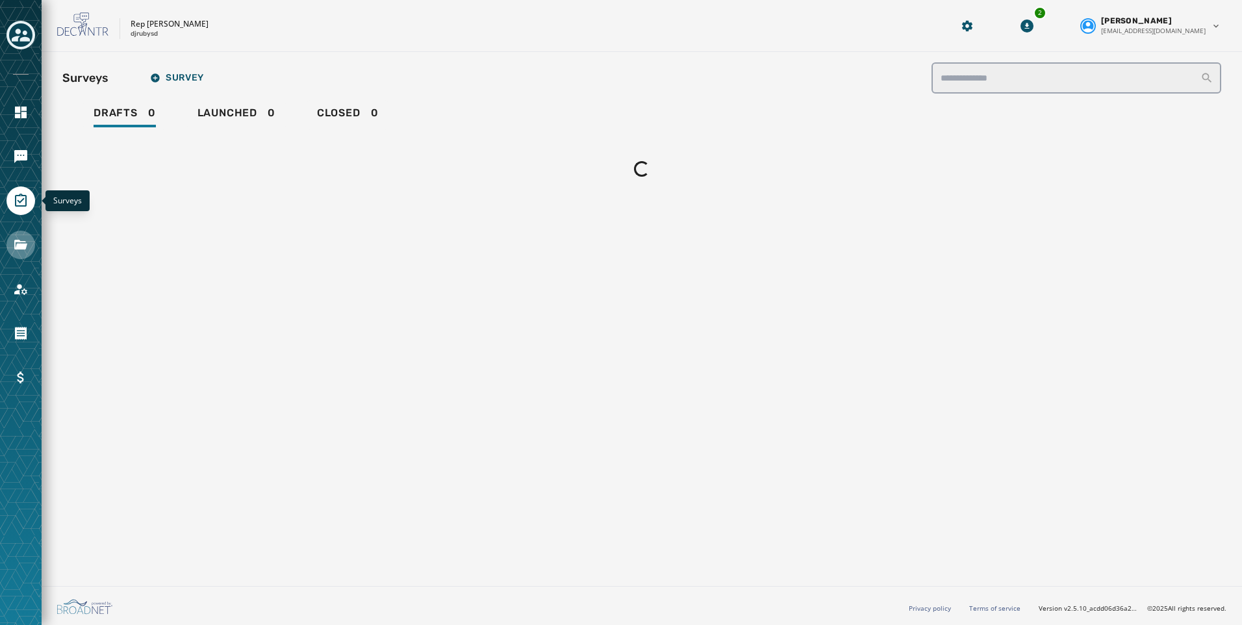
click at [12, 245] on link "Navigate to Files" at bounding box center [20, 245] width 29 height 29
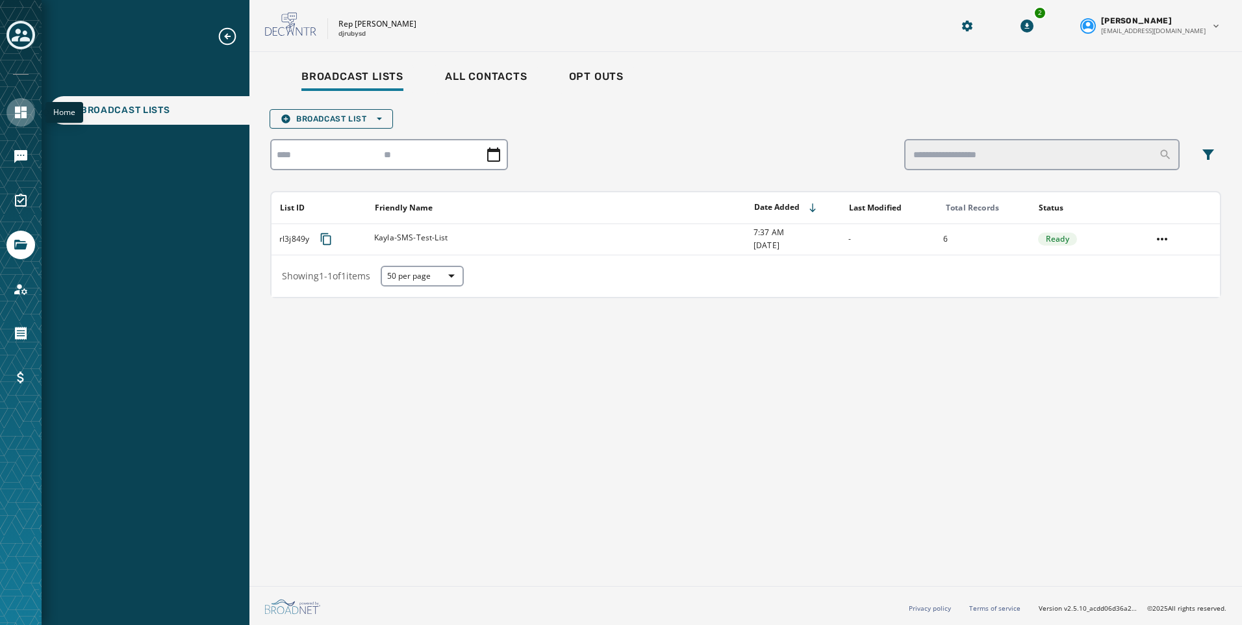
click at [16, 112] on icon "Navigate to Home" at bounding box center [21, 113] width 12 height 12
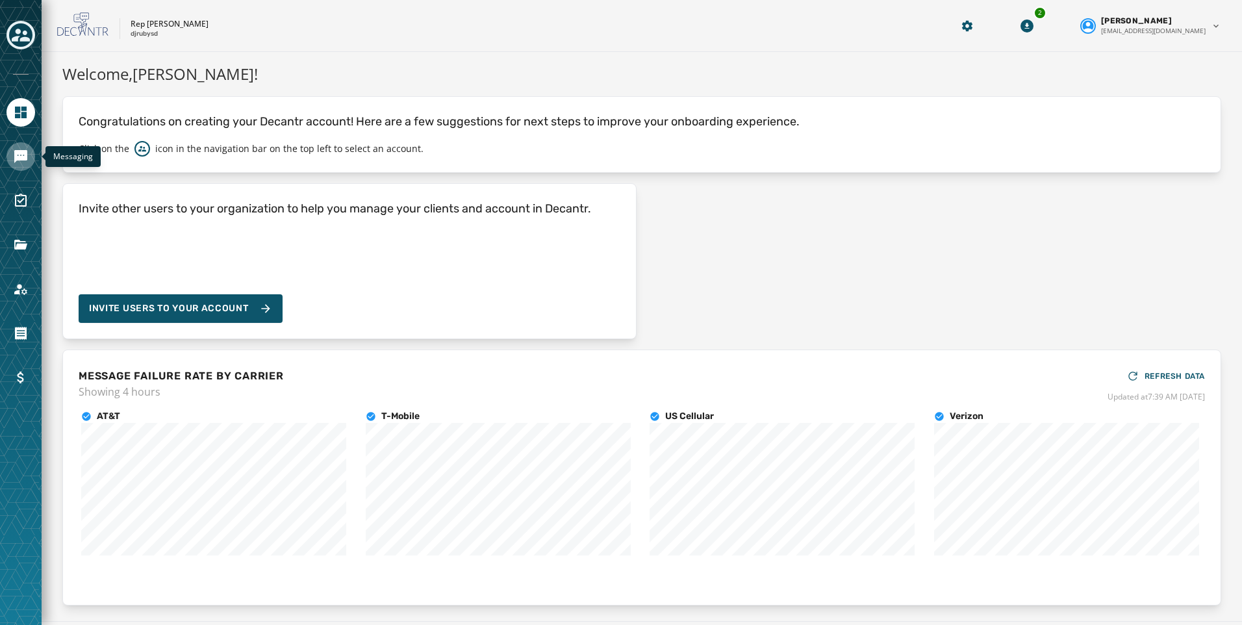
click at [25, 153] on icon "Navigate to Messaging" at bounding box center [20, 156] width 13 height 13
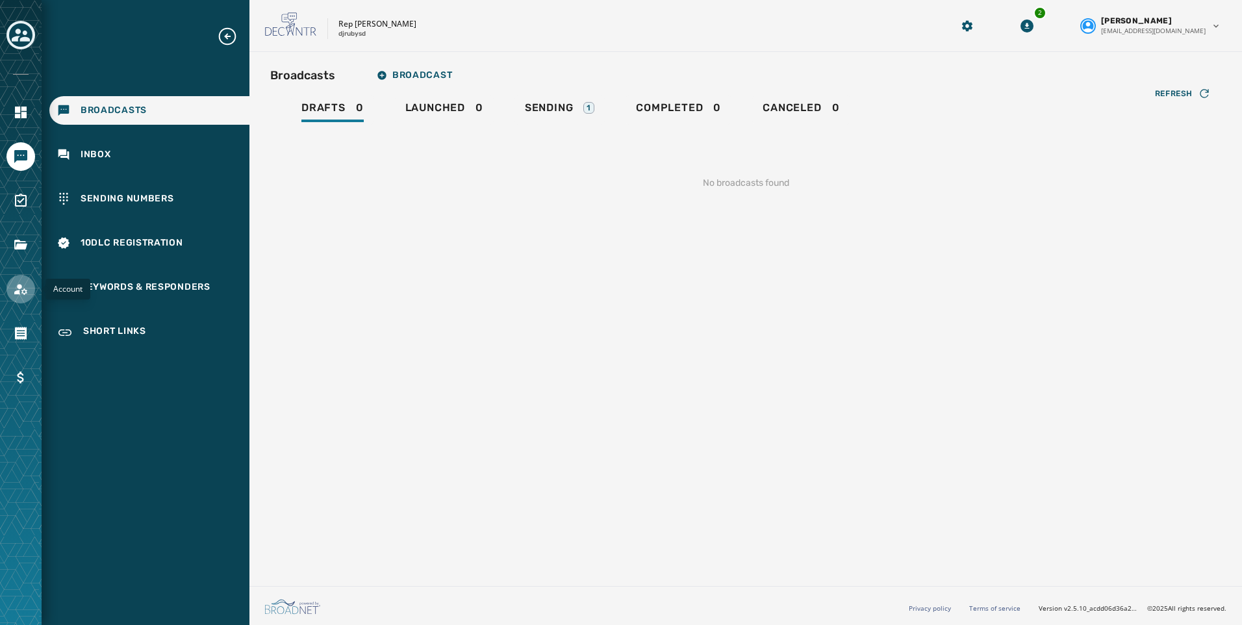
click at [24, 291] on icon "Navigate to Account" at bounding box center [21, 289] width 16 height 16
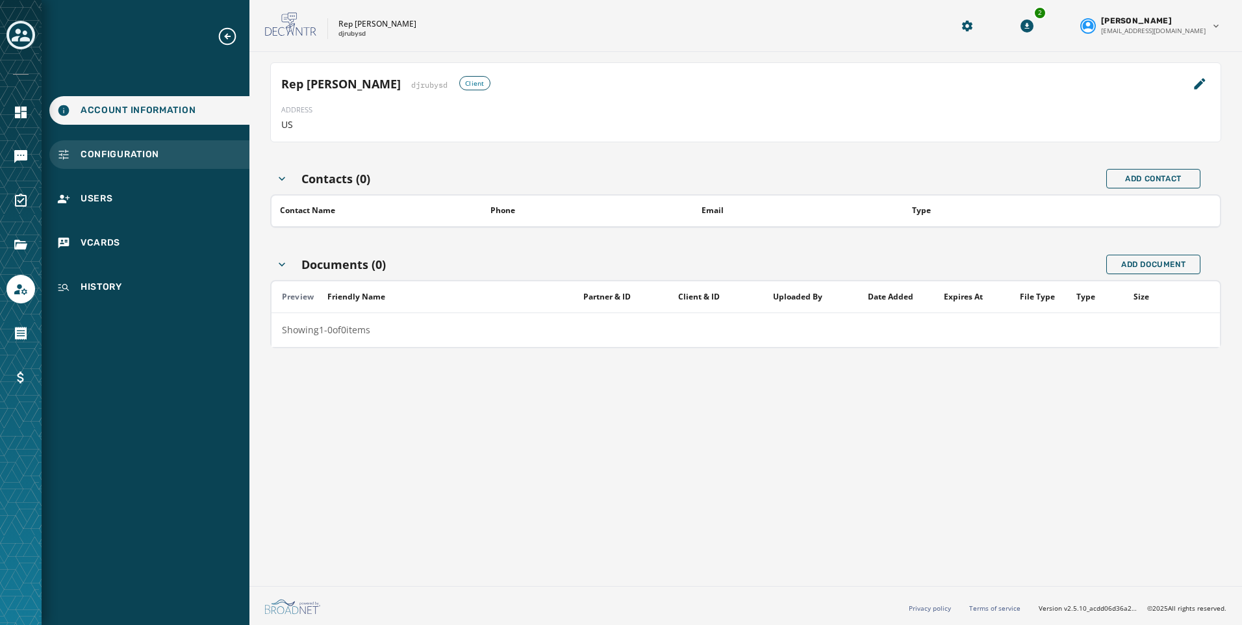
click at [114, 153] on span "Configuration" at bounding box center [120, 154] width 79 height 13
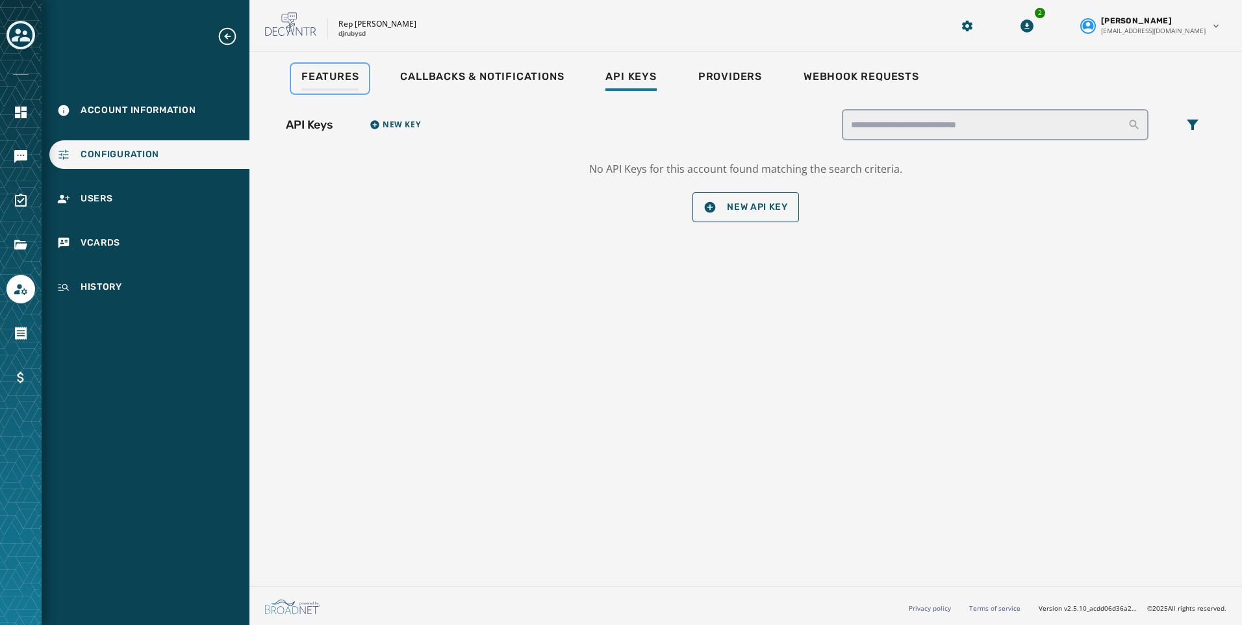
click at [336, 76] on span "Features" at bounding box center [329, 76] width 57 height 13
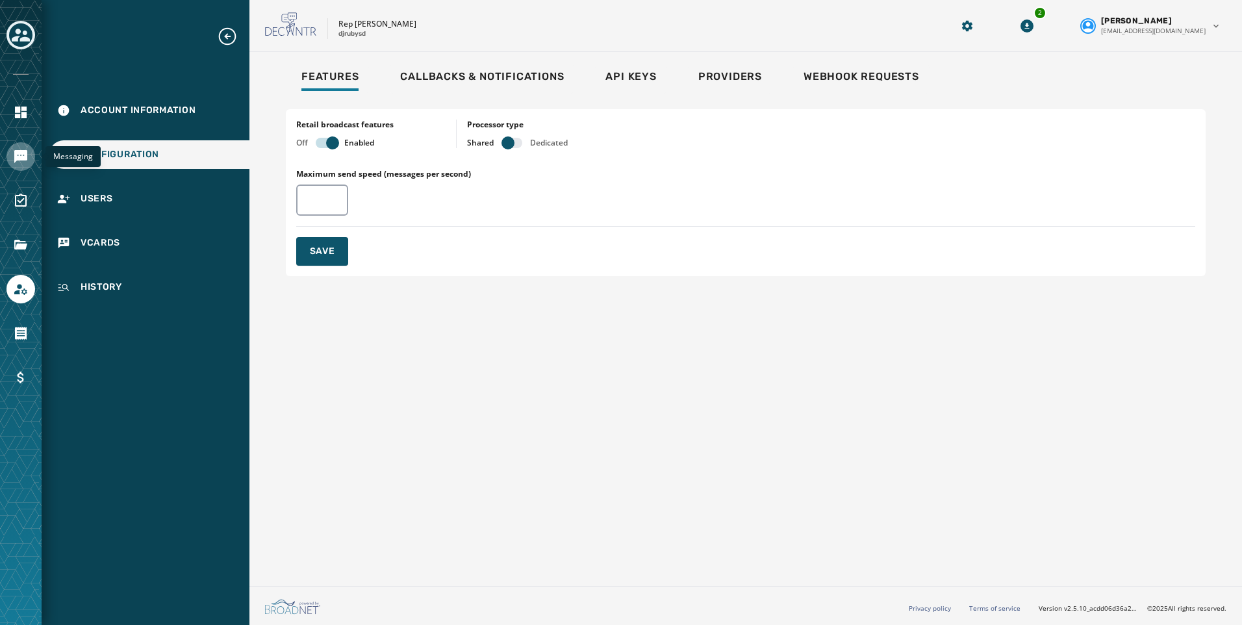
click at [16, 160] on icon "Navigate to Messaging" at bounding box center [20, 156] width 13 height 13
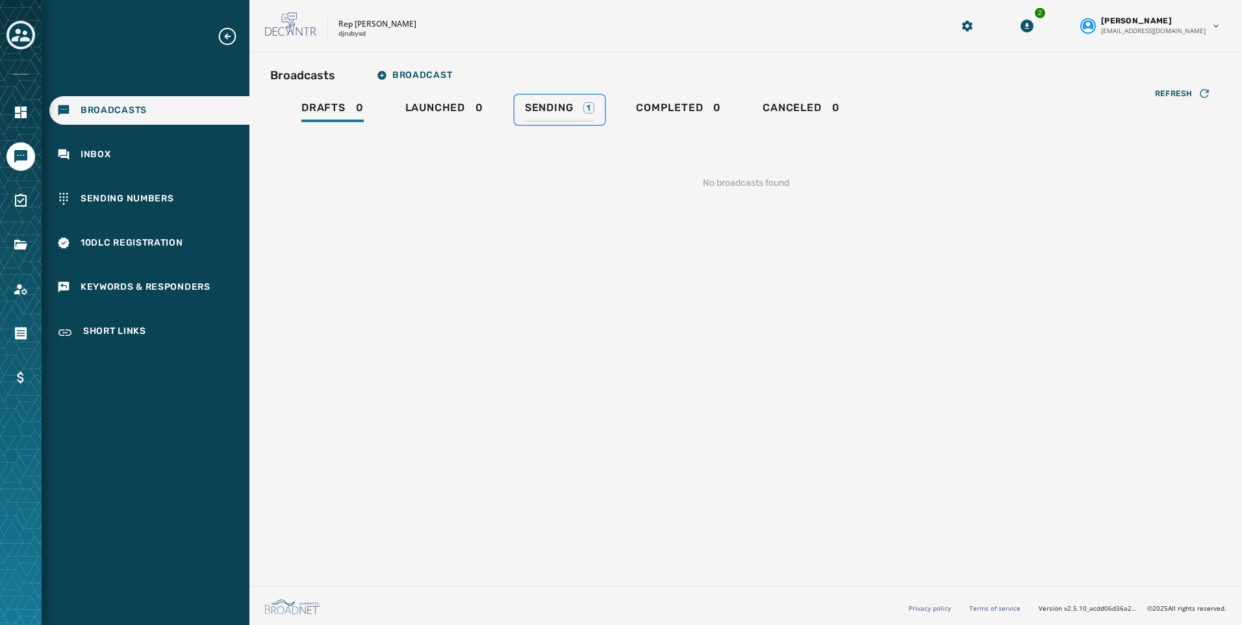
click at [579, 107] on div "Sending 1" at bounding box center [559, 111] width 69 height 21
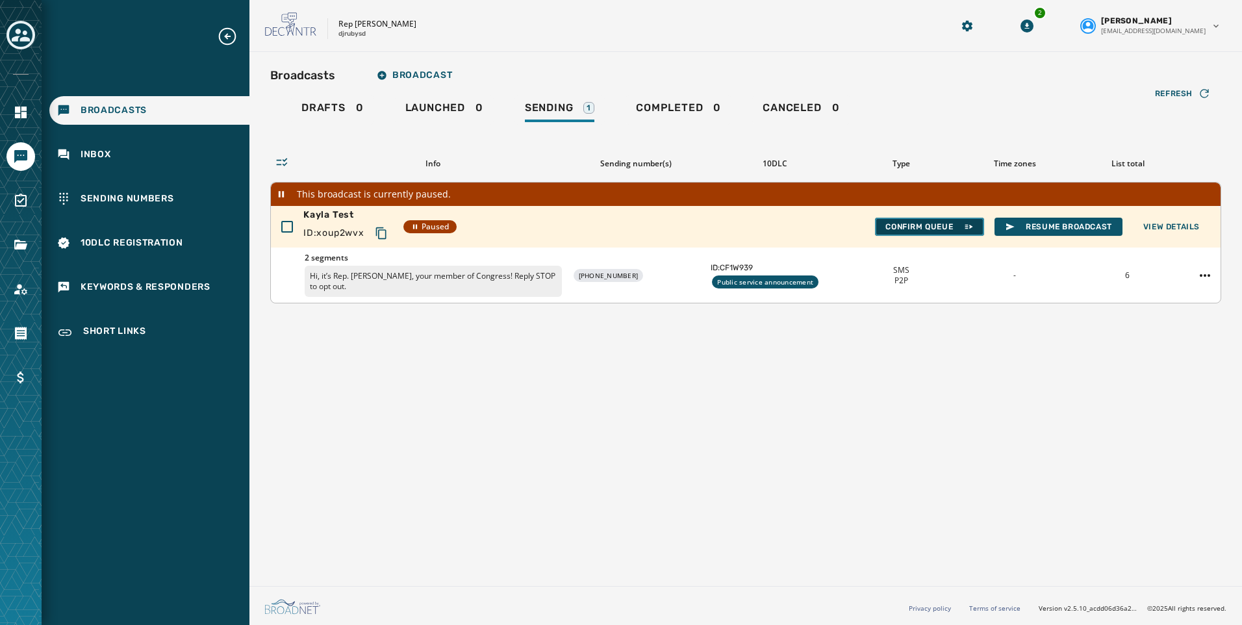
click at [950, 229] on span "Confirm Queue" at bounding box center [929, 226] width 88 height 10
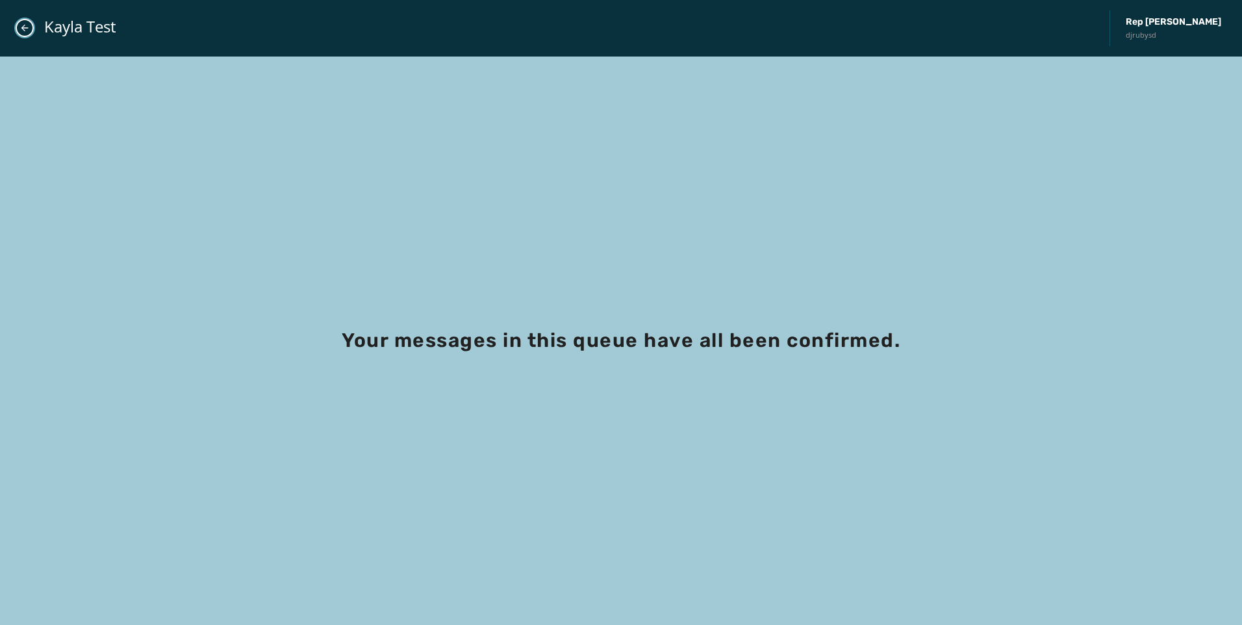
click at [23, 25] on icon "Close admin drawer" at bounding box center [24, 28] width 10 height 10
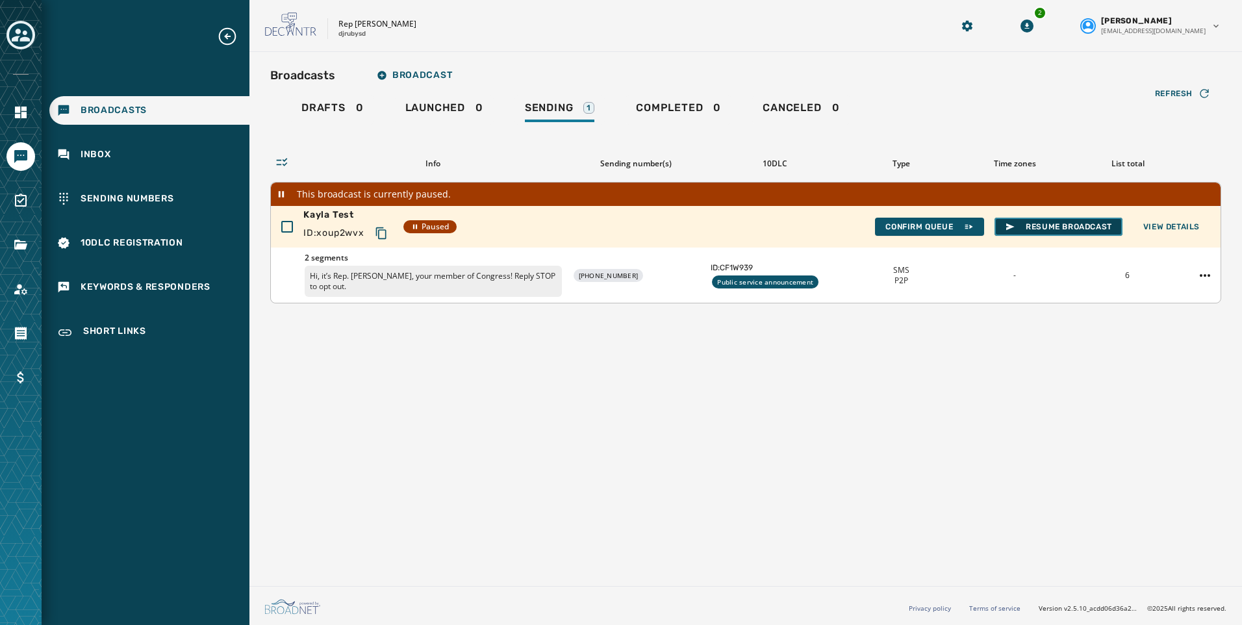
click at [1031, 225] on span "Resume Broadcast" at bounding box center [1058, 226] width 107 height 10
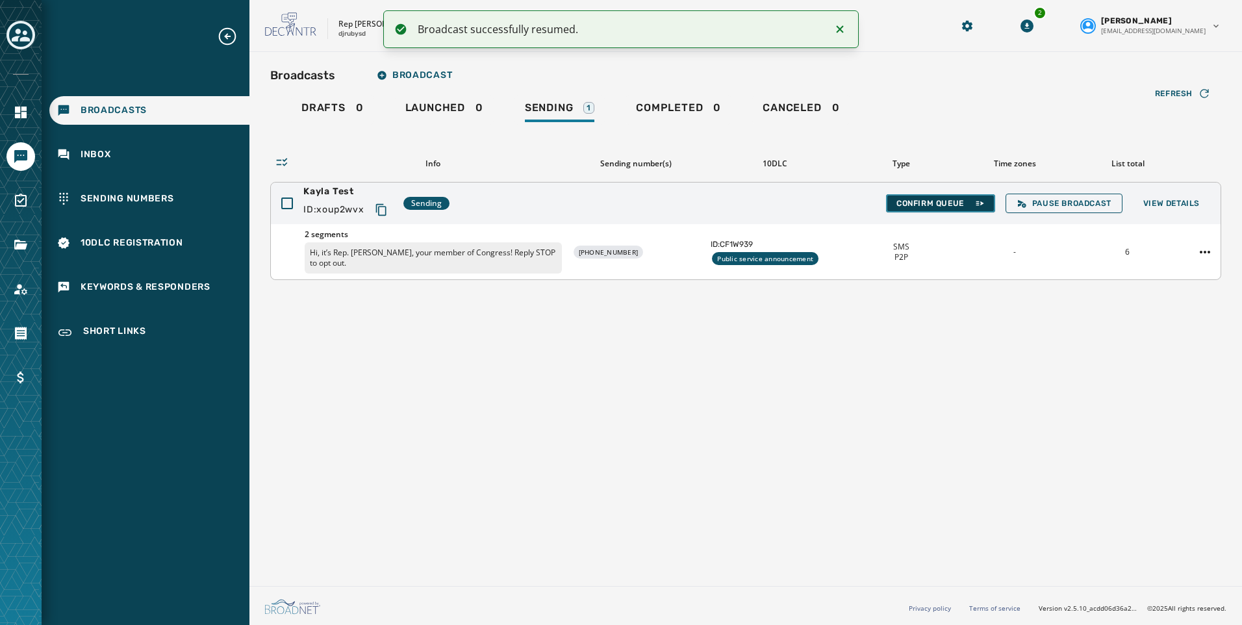
click at [934, 202] on span "Confirm Queue" at bounding box center [940, 203] width 88 height 10
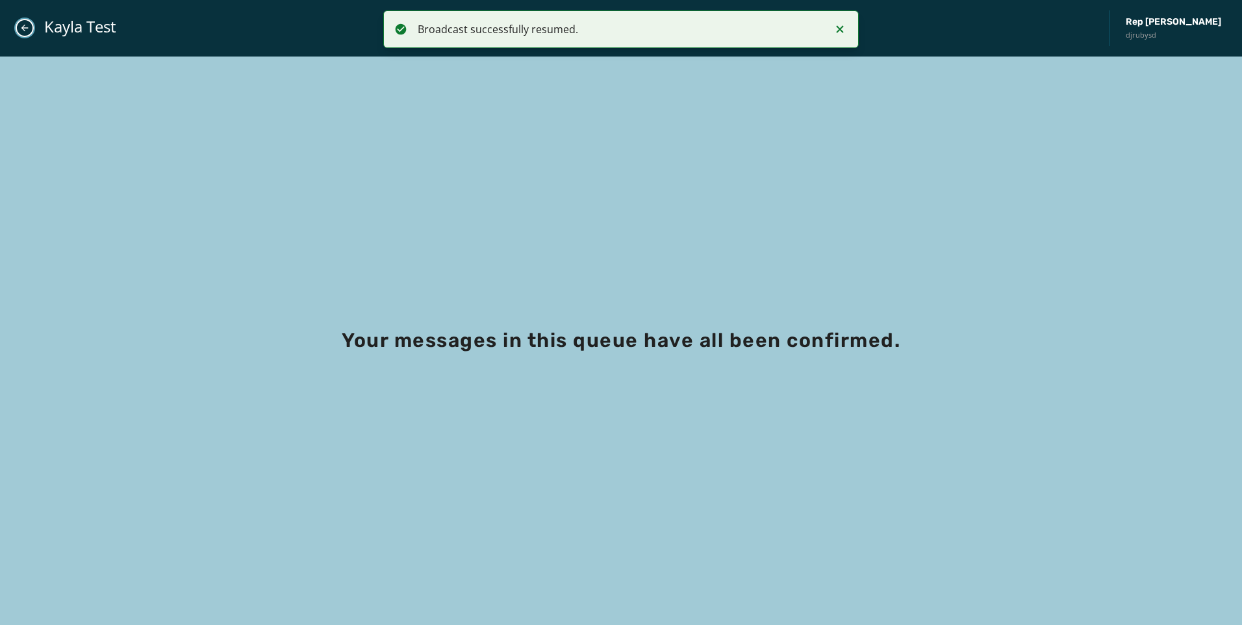
click at [26, 24] on icon "Close admin drawer" at bounding box center [24, 28] width 10 height 10
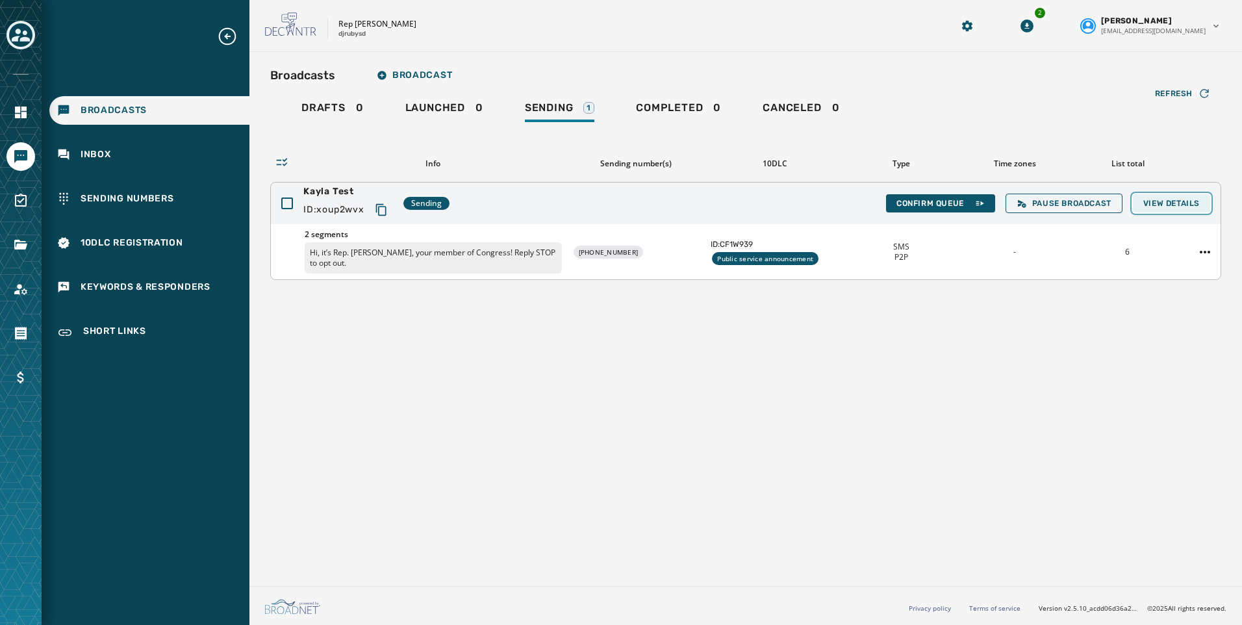
click at [1196, 207] on span "View Details" at bounding box center [1171, 203] width 57 height 10
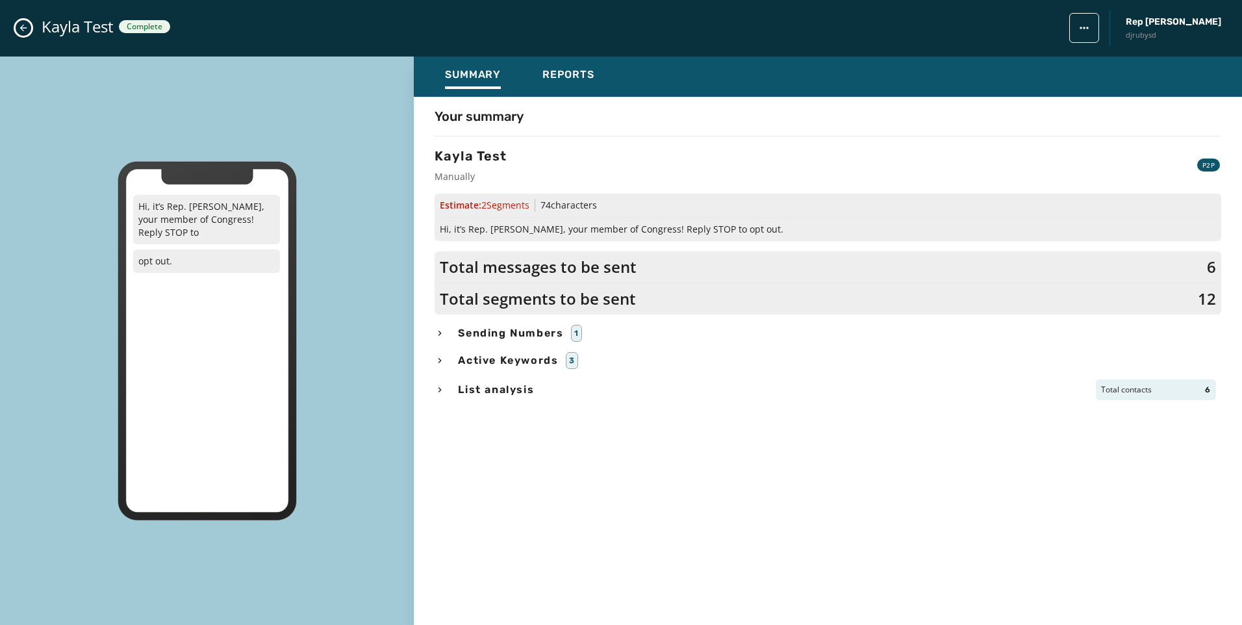
click at [18, 27] on button "Close admin drawer" at bounding box center [24, 28] width 16 height 16
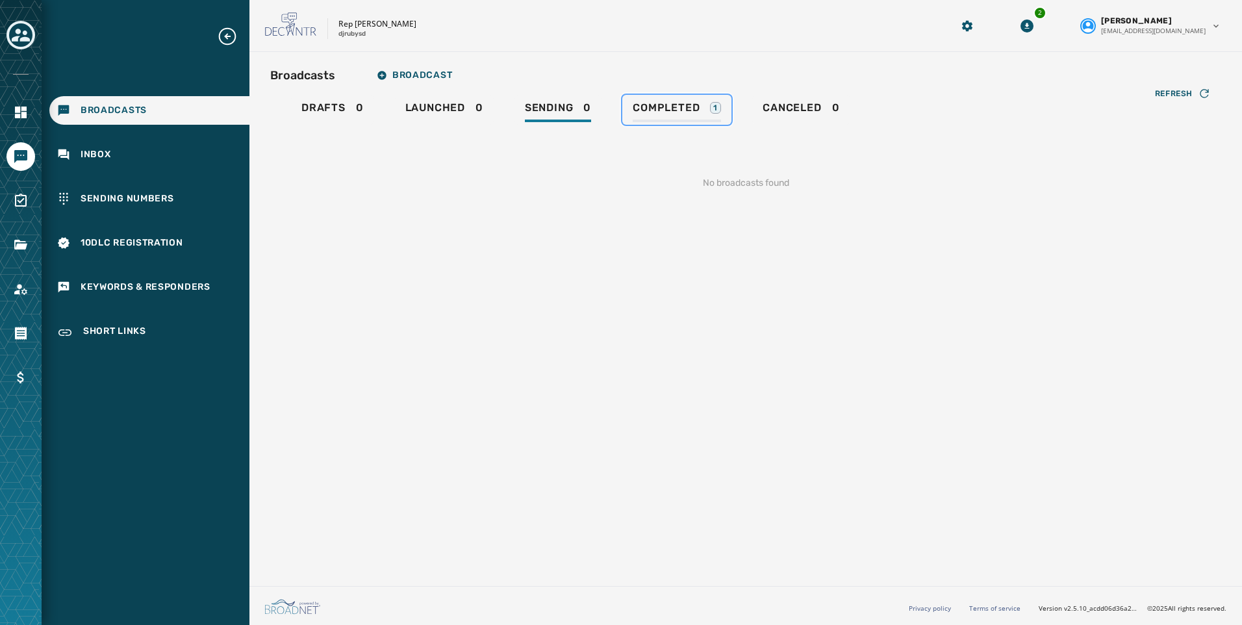
click at [673, 118] on div "Completed 1" at bounding box center [677, 111] width 88 height 21
